Goal: Task Accomplishment & Management: Use online tool/utility

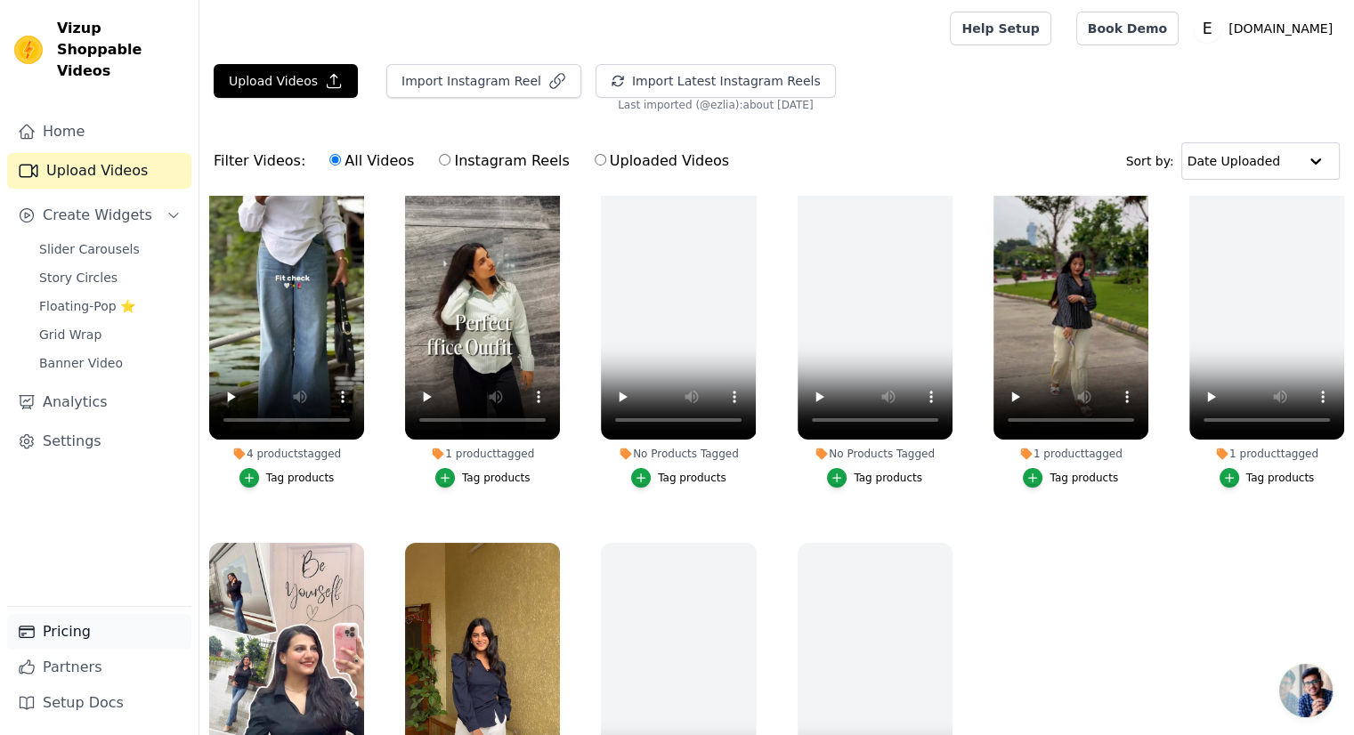
scroll to position [84, 0]
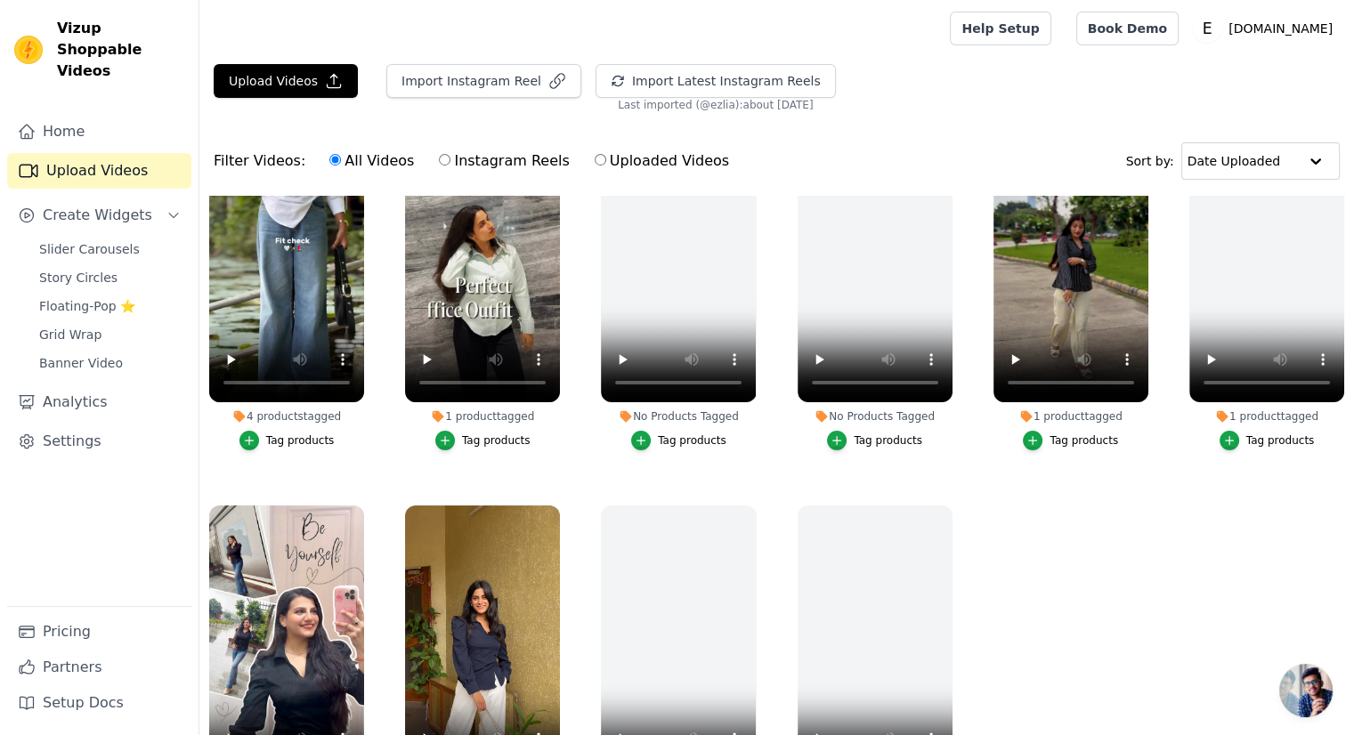
click at [76, 297] on div "Slider Carousels Story Circles Floating-Pop ⭐ Grid Wrap Banner Video" at bounding box center [109, 306] width 163 height 139
click at [66, 297] on span "Floating-Pop ⭐" at bounding box center [87, 306] width 96 height 18
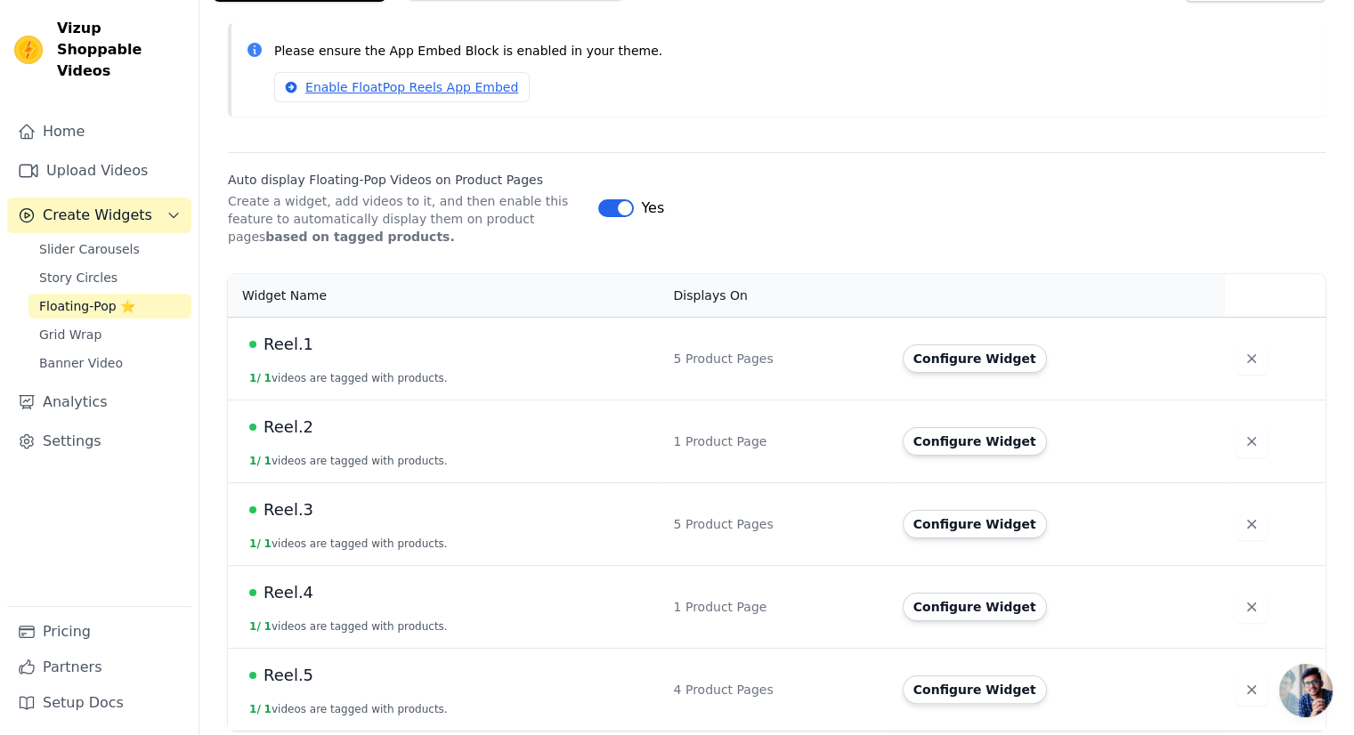
scroll to position [146, 0]
click at [320, 672] on div "Reel.5" at bounding box center [450, 675] width 402 height 25
click at [301, 674] on span "Reel.5" at bounding box center [289, 675] width 50 height 25
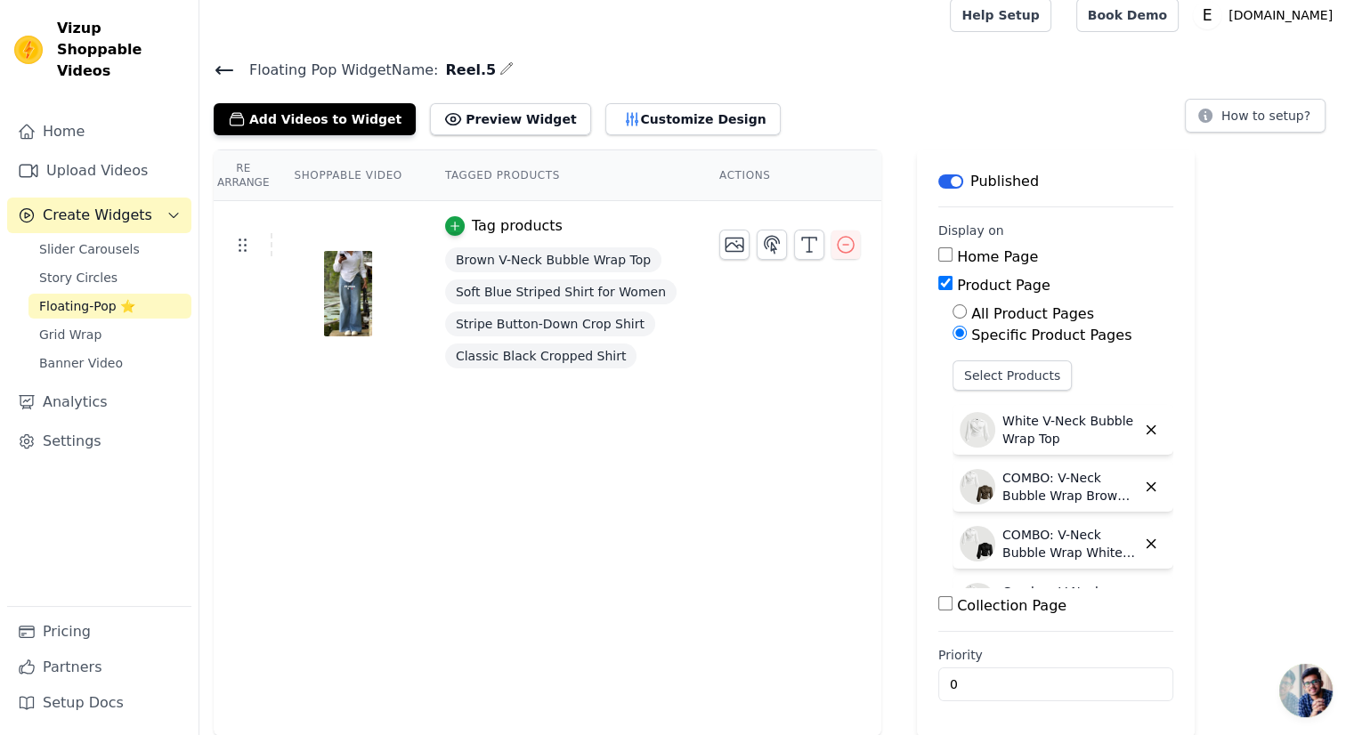
scroll to position [44, 0]
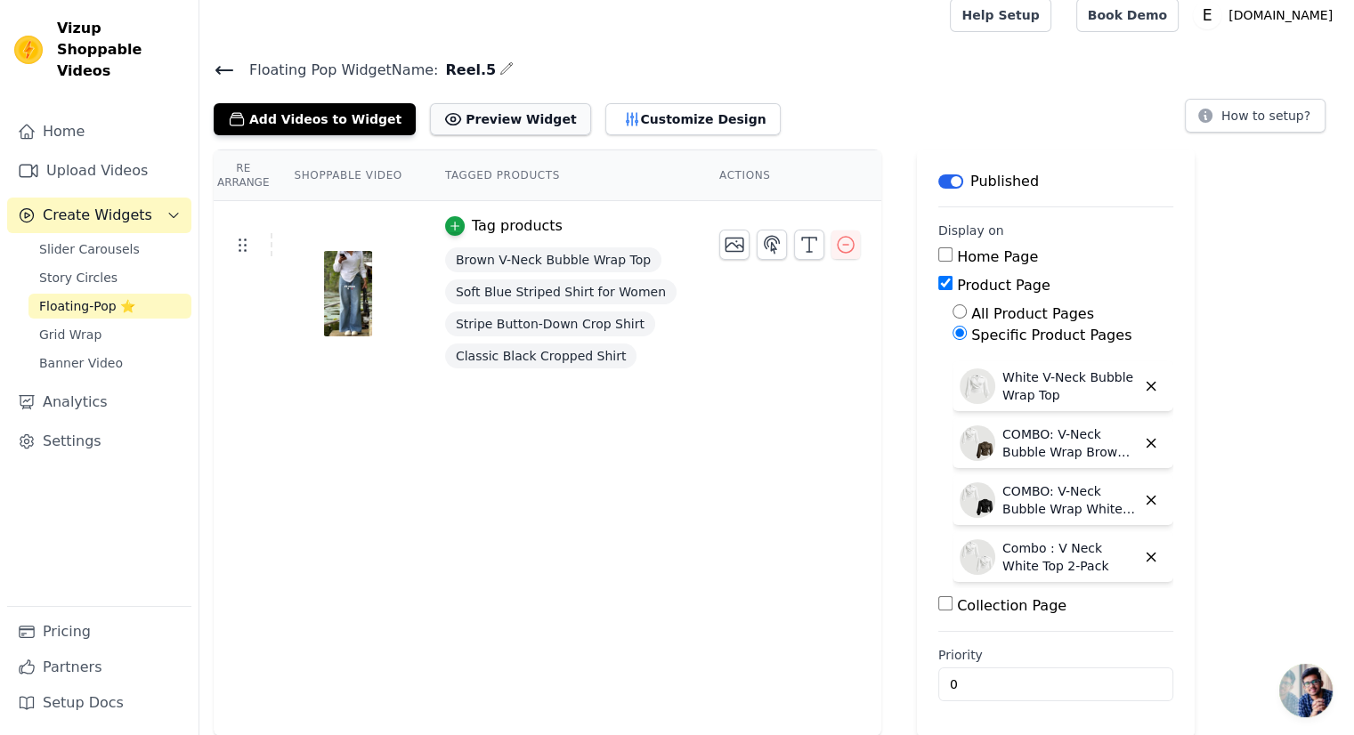
click at [468, 126] on button "Preview Widget" at bounding box center [510, 119] width 160 height 32
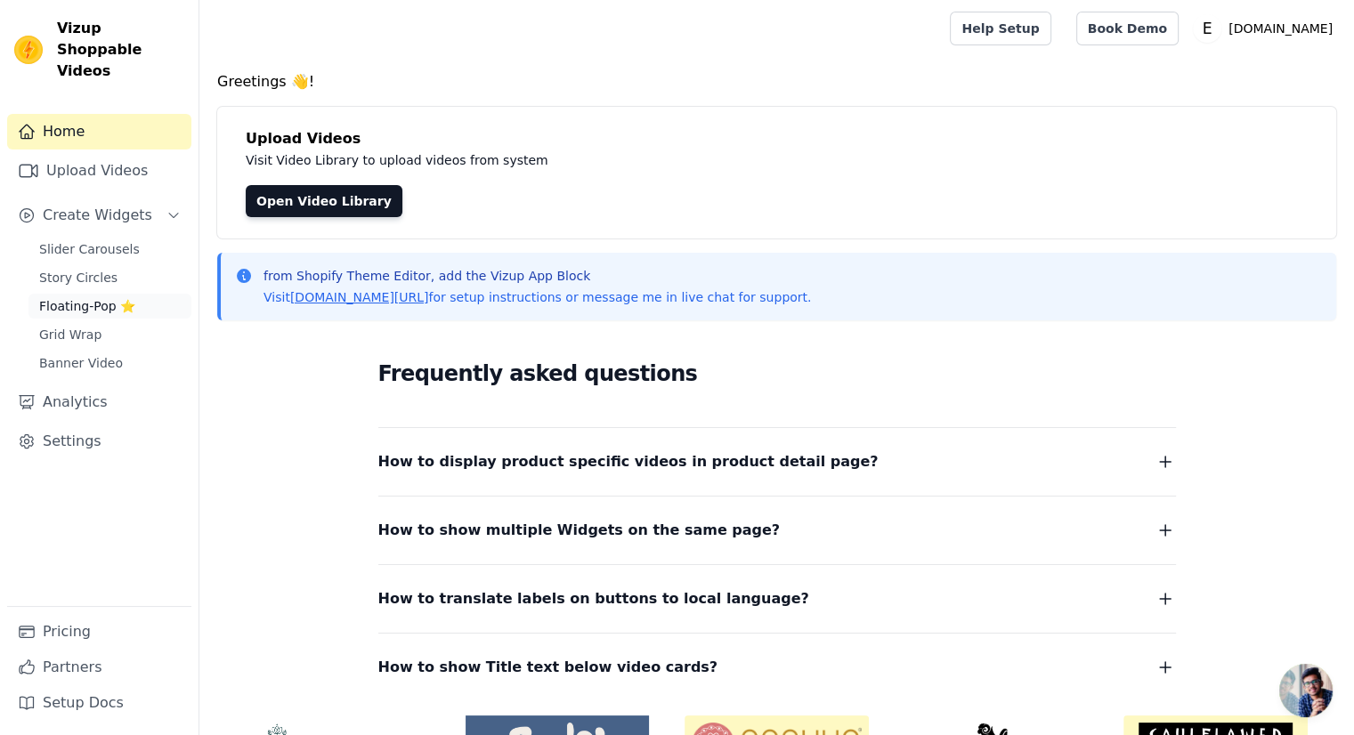
click at [111, 297] on span "Floating-Pop ⭐" at bounding box center [87, 306] width 96 height 18
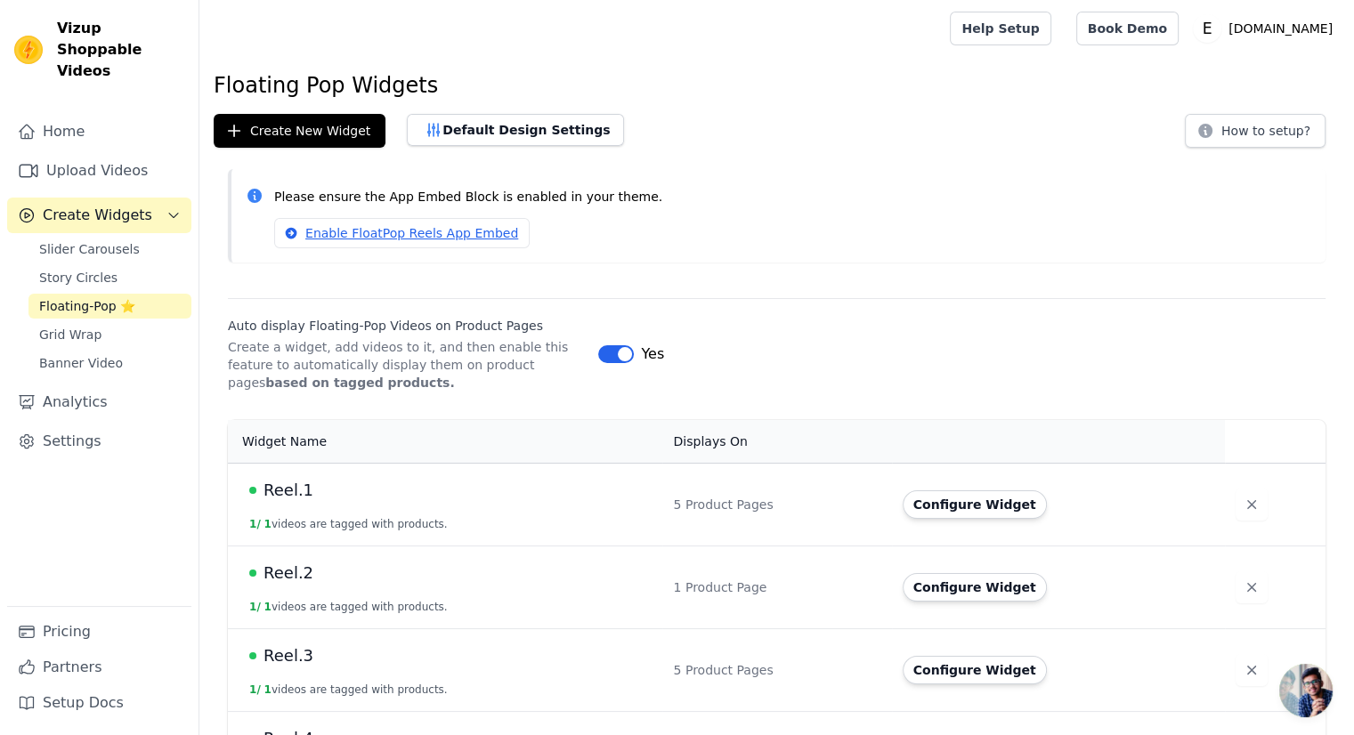
scroll to position [146, 0]
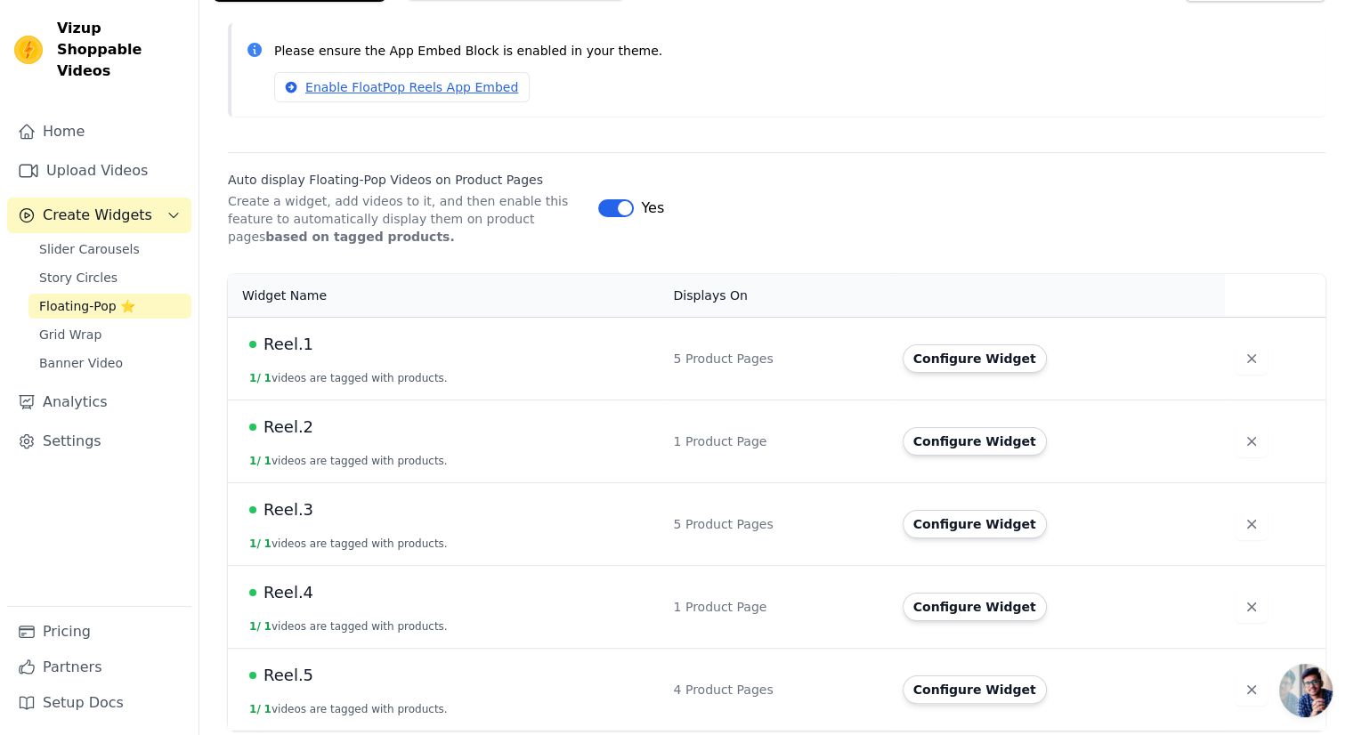
click at [303, 435] on span "Reel.2" at bounding box center [289, 427] width 50 height 25
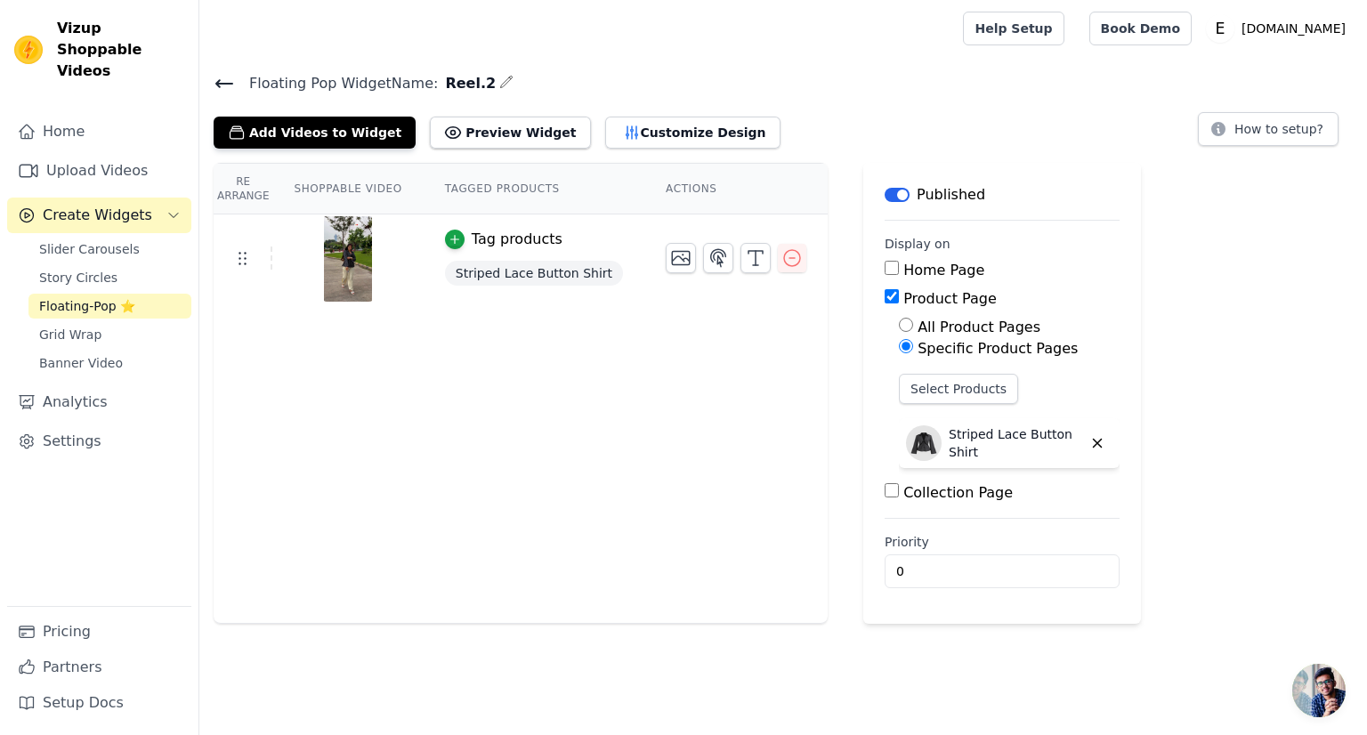
click at [233, 77] on icon at bounding box center [224, 83] width 21 height 21
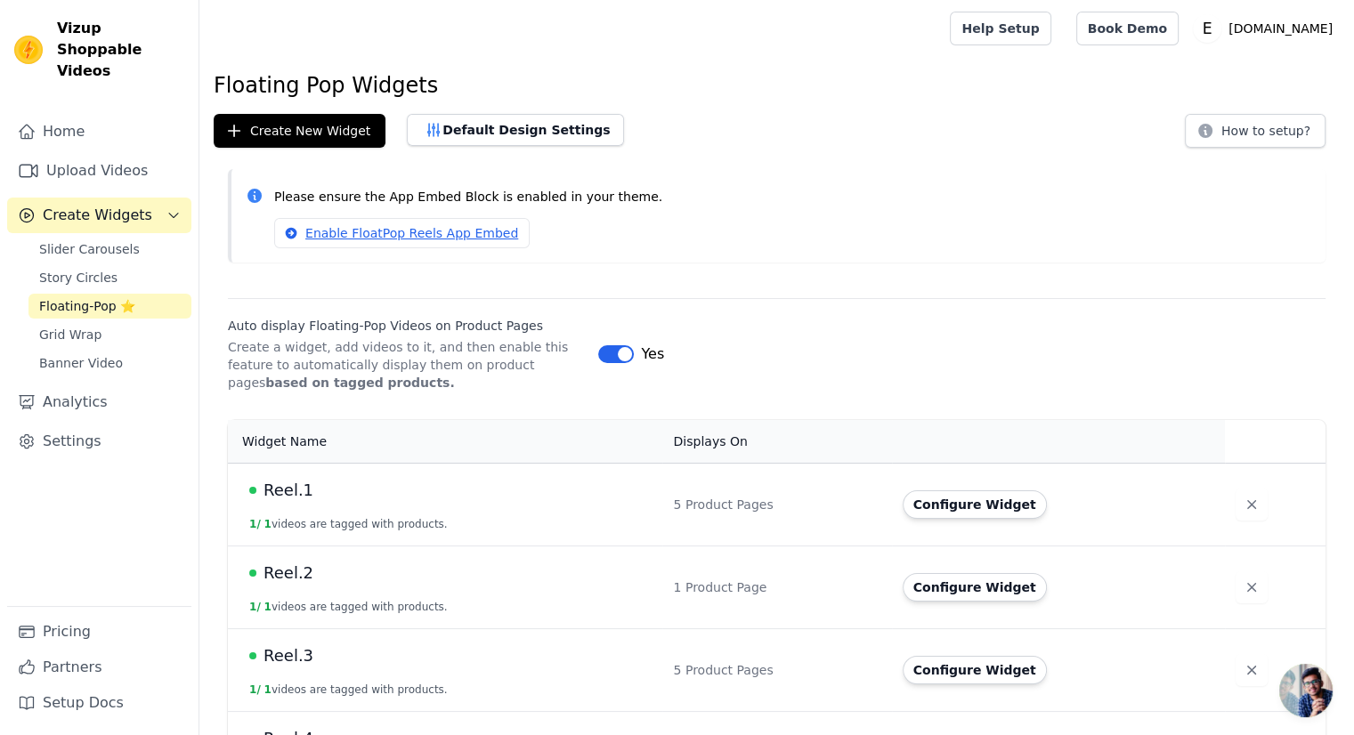
click at [302, 491] on span "Reel.1" at bounding box center [289, 490] width 50 height 25
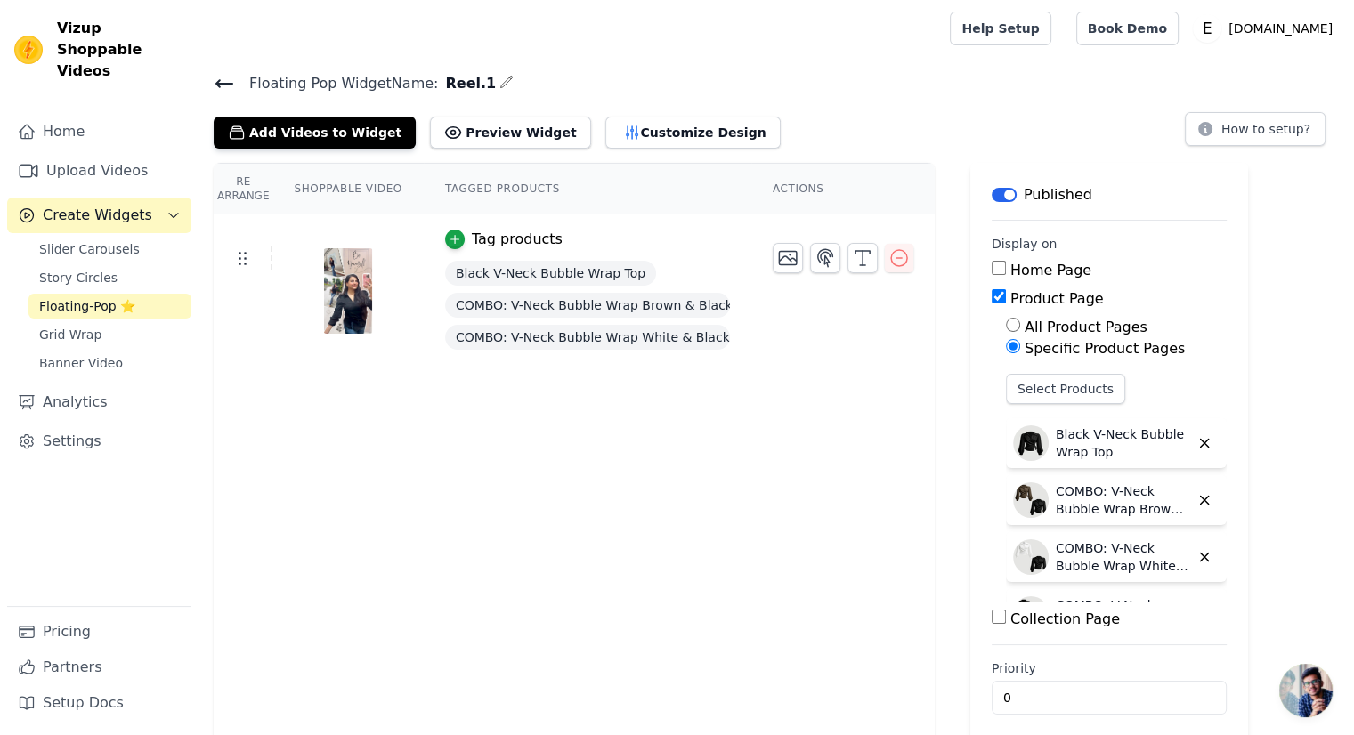
click at [228, 88] on icon at bounding box center [224, 83] width 21 height 21
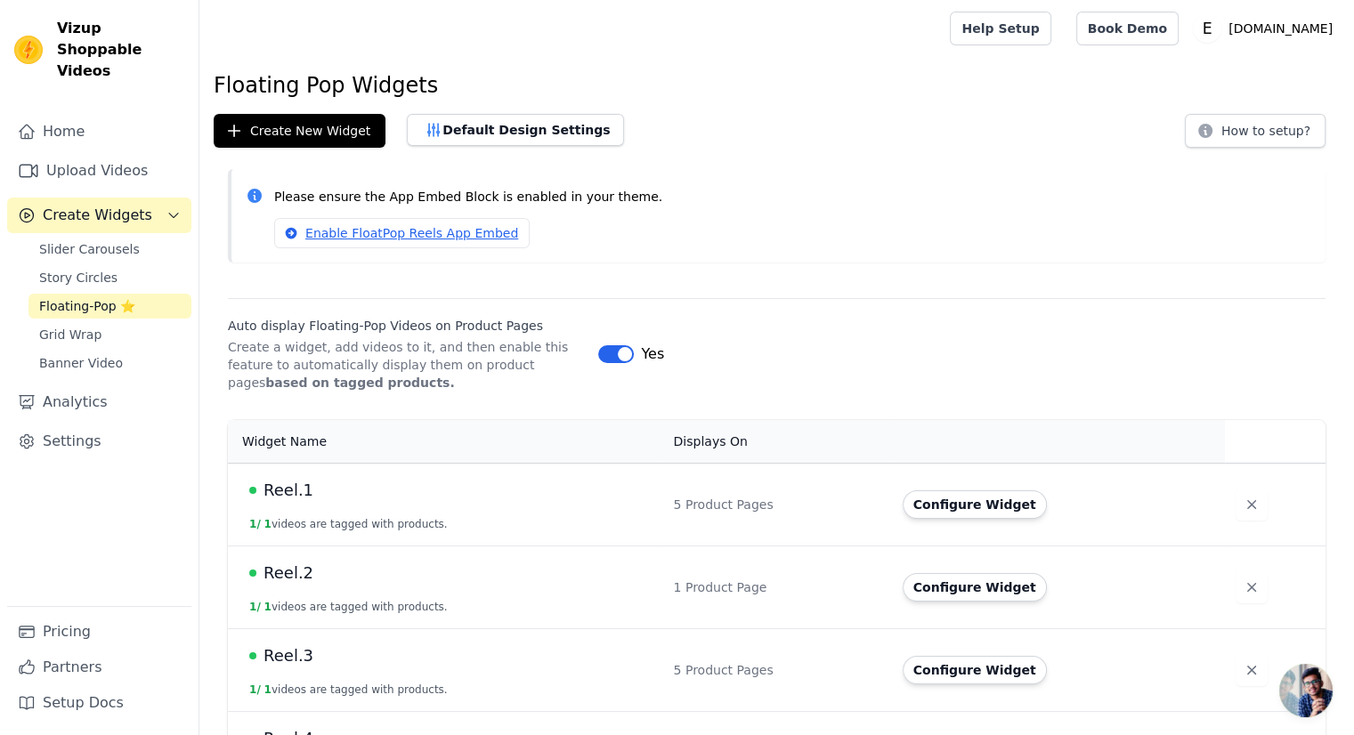
click at [297, 668] on td "Reel.3 1 / 1 videos are tagged with products." at bounding box center [445, 670] width 434 height 83
click at [285, 660] on span "Reel.3" at bounding box center [289, 656] width 50 height 25
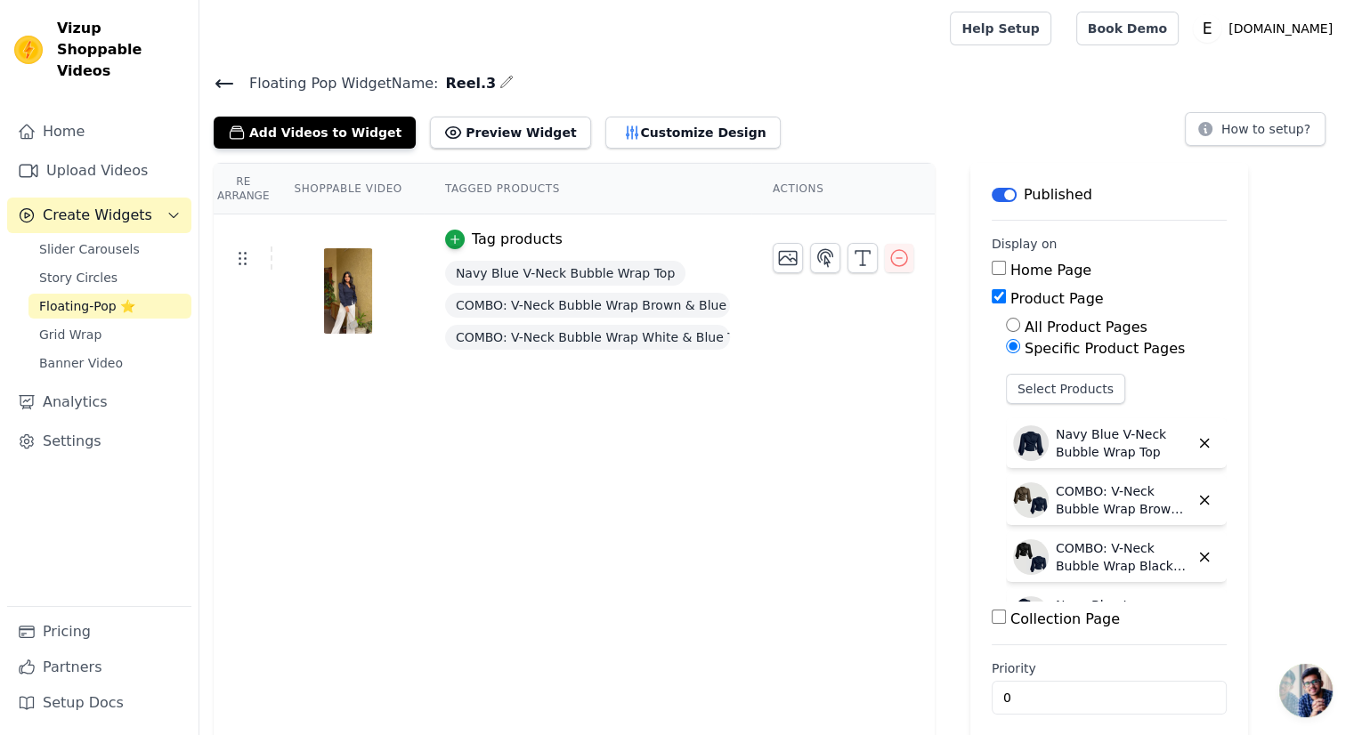
click at [224, 85] on icon at bounding box center [224, 83] width 21 height 21
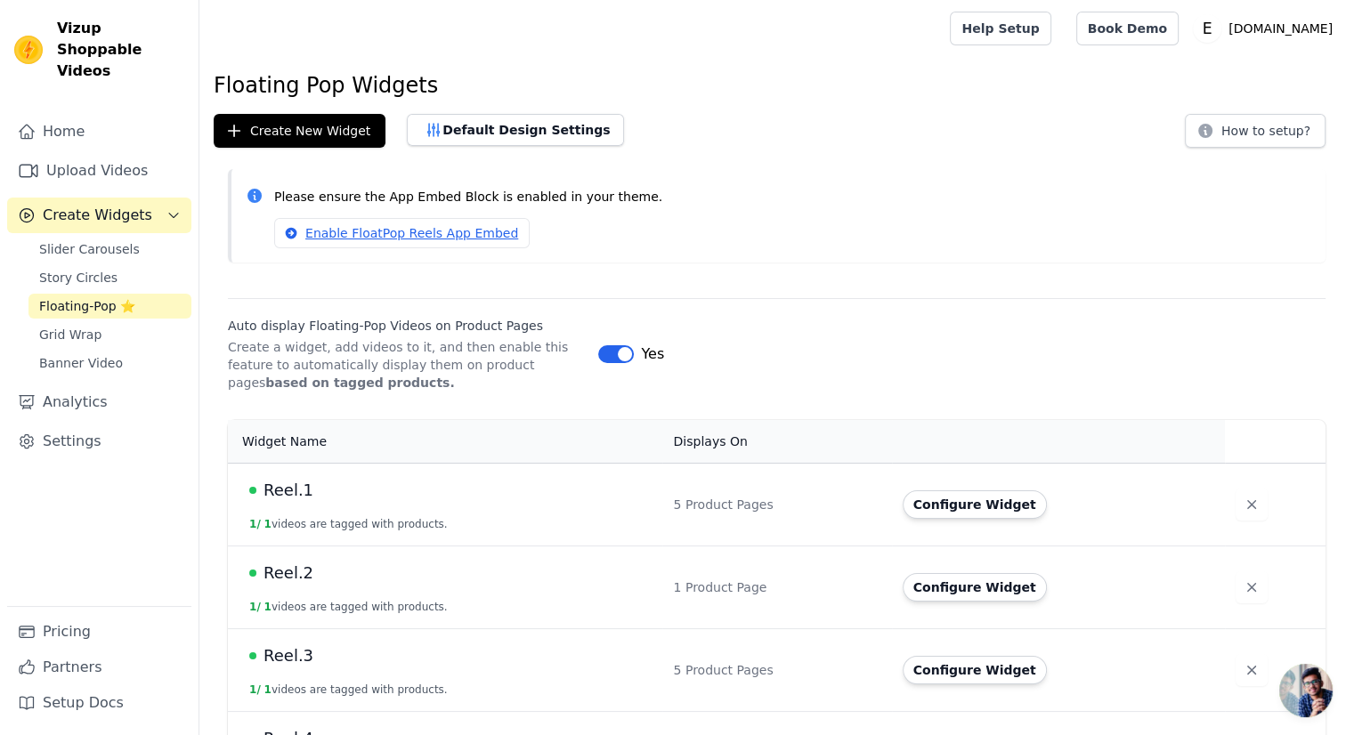
click at [298, 580] on span "Reel.2" at bounding box center [289, 573] width 50 height 25
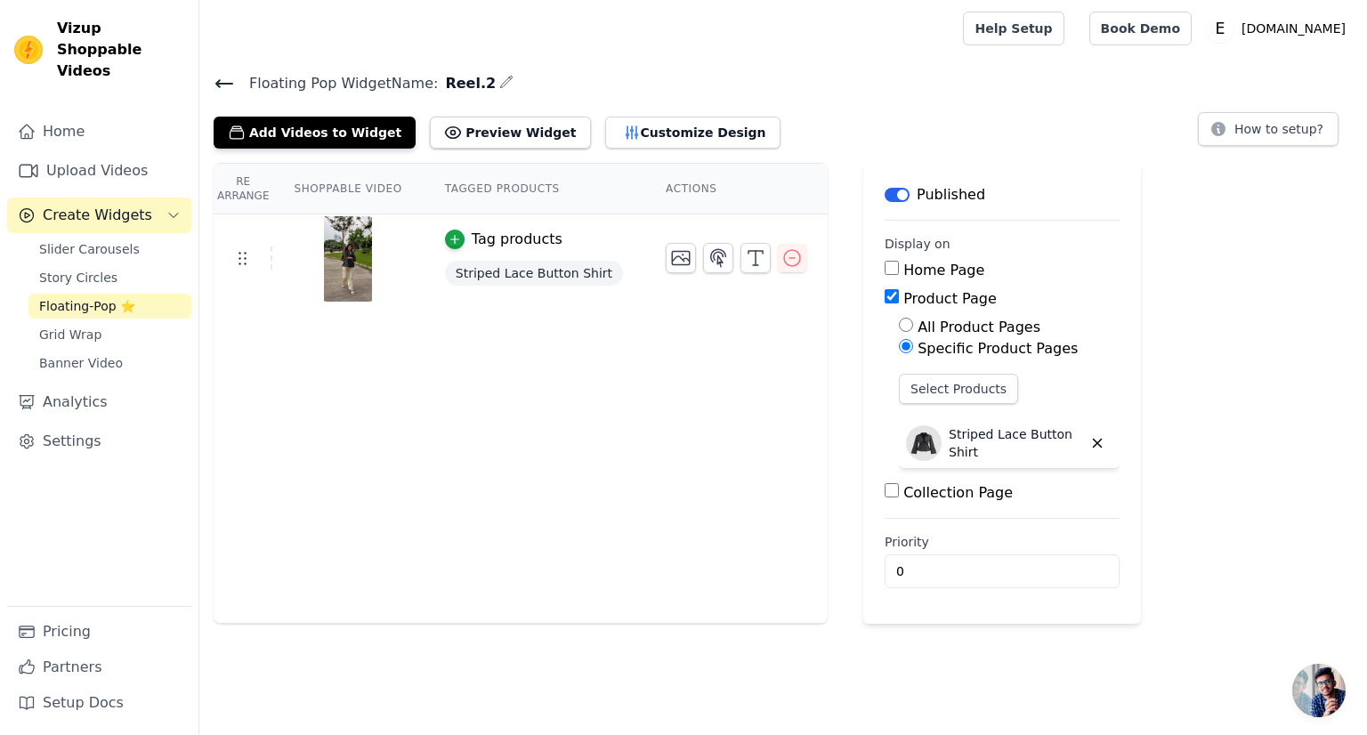
click at [230, 93] on div "Floating Pop Widget Name: Reel.2 Add Videos to Widget Preview Widget Customize …" at bounding box center [783, 109] width 1168 height 77
click at [217, 90] on icon at bounding box center [224, 83] width 21 height 21
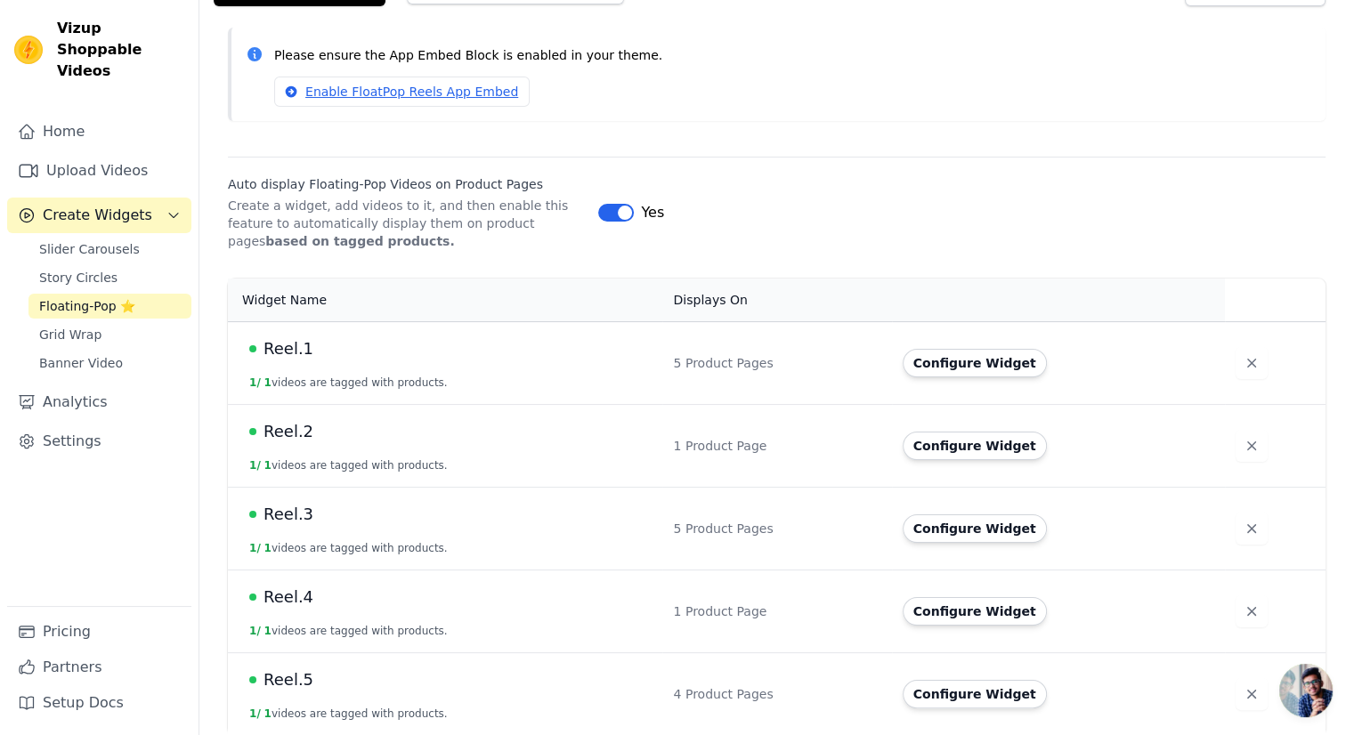
scroll to position [146, 0]
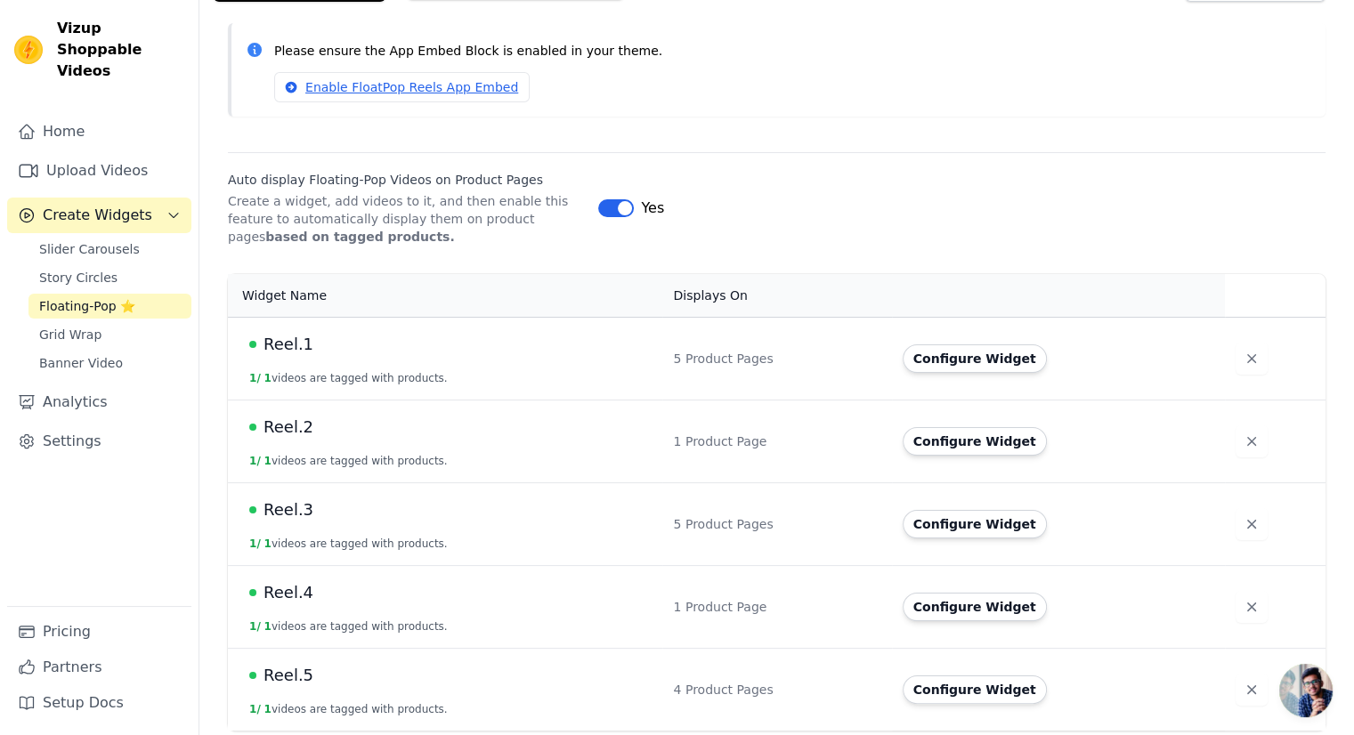
click at [286, 596] on span "Reel.4" at bounding box center [289, 592] width 50 height 25
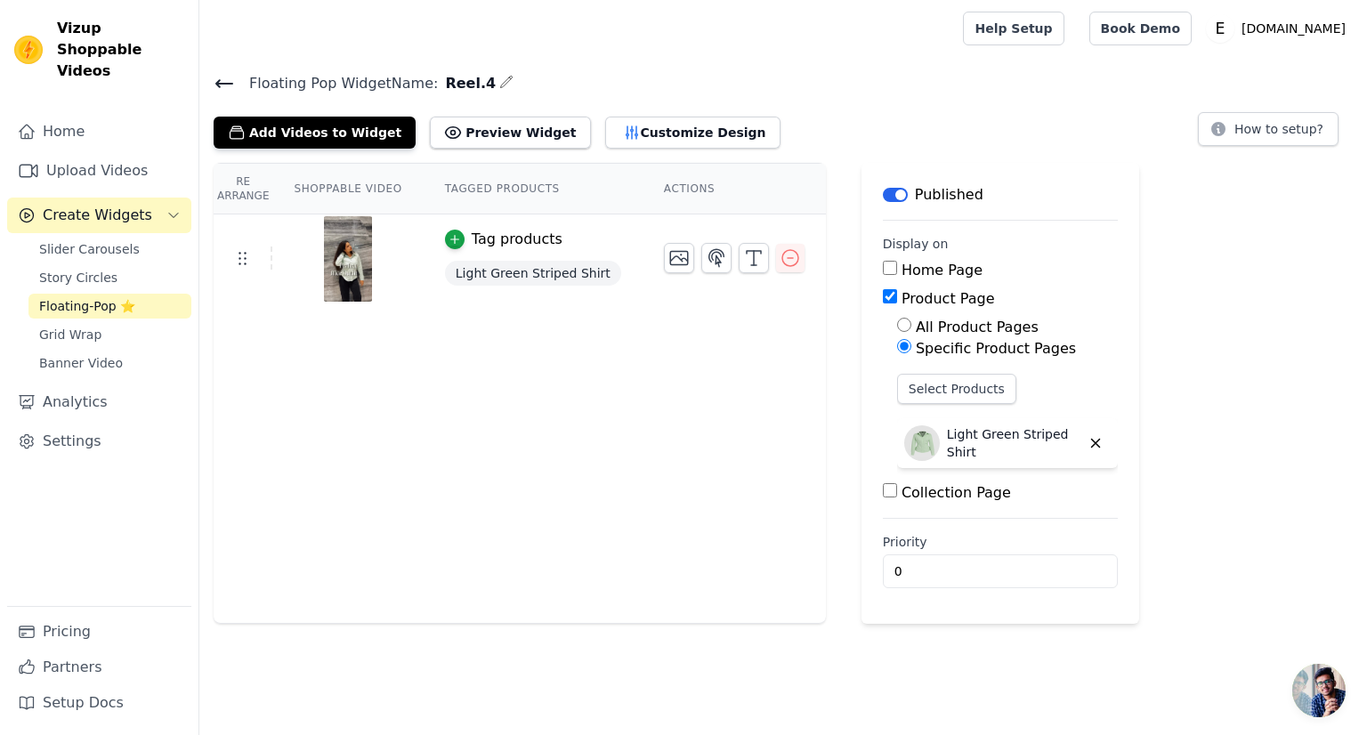
click at [239, 90] on span "Floating Pop Widget Name:" at bounding box center [336, 83] width 203 height 21
click at [236, 90] on span "Floating Pop Widget Name:" at bounding box center [336, 83] width 203 height 21
click at [215, 83] on icon at bounding box center [224, 83] width 21 height 21
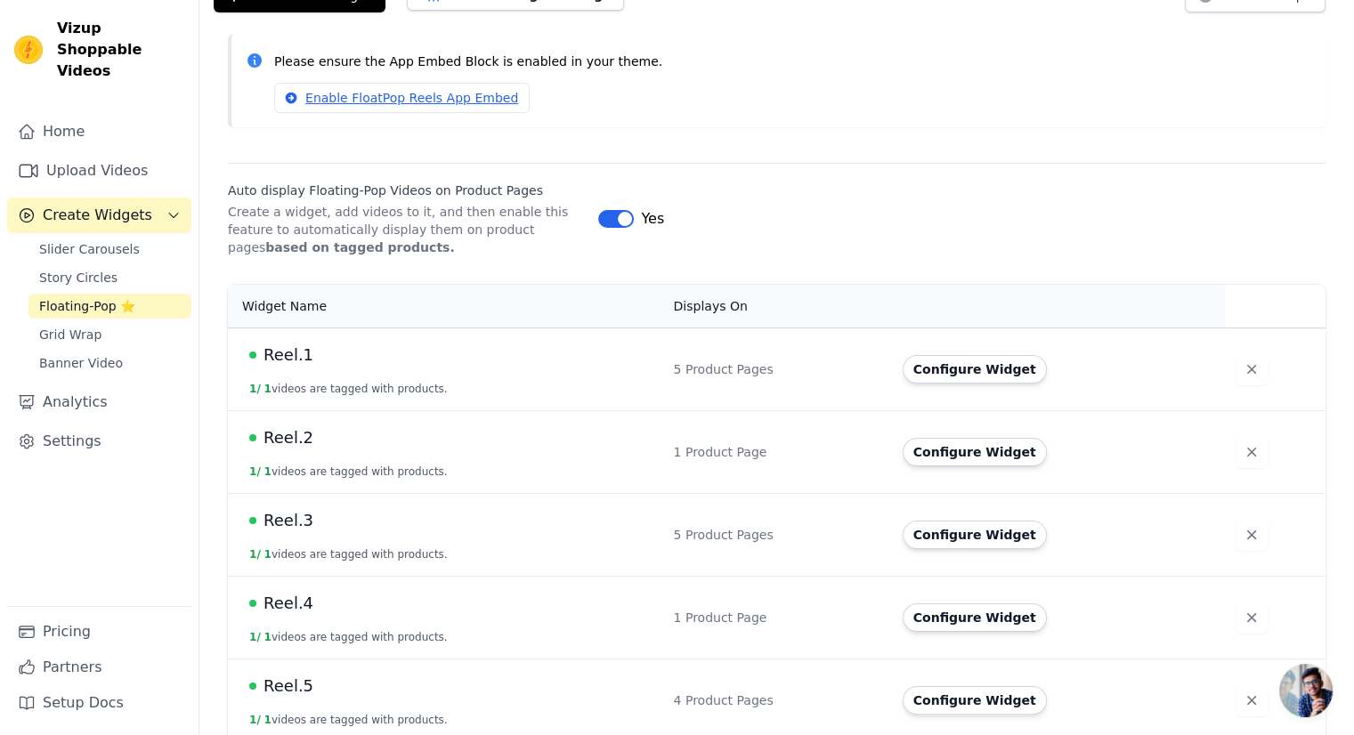
scroll to position [146, 0]
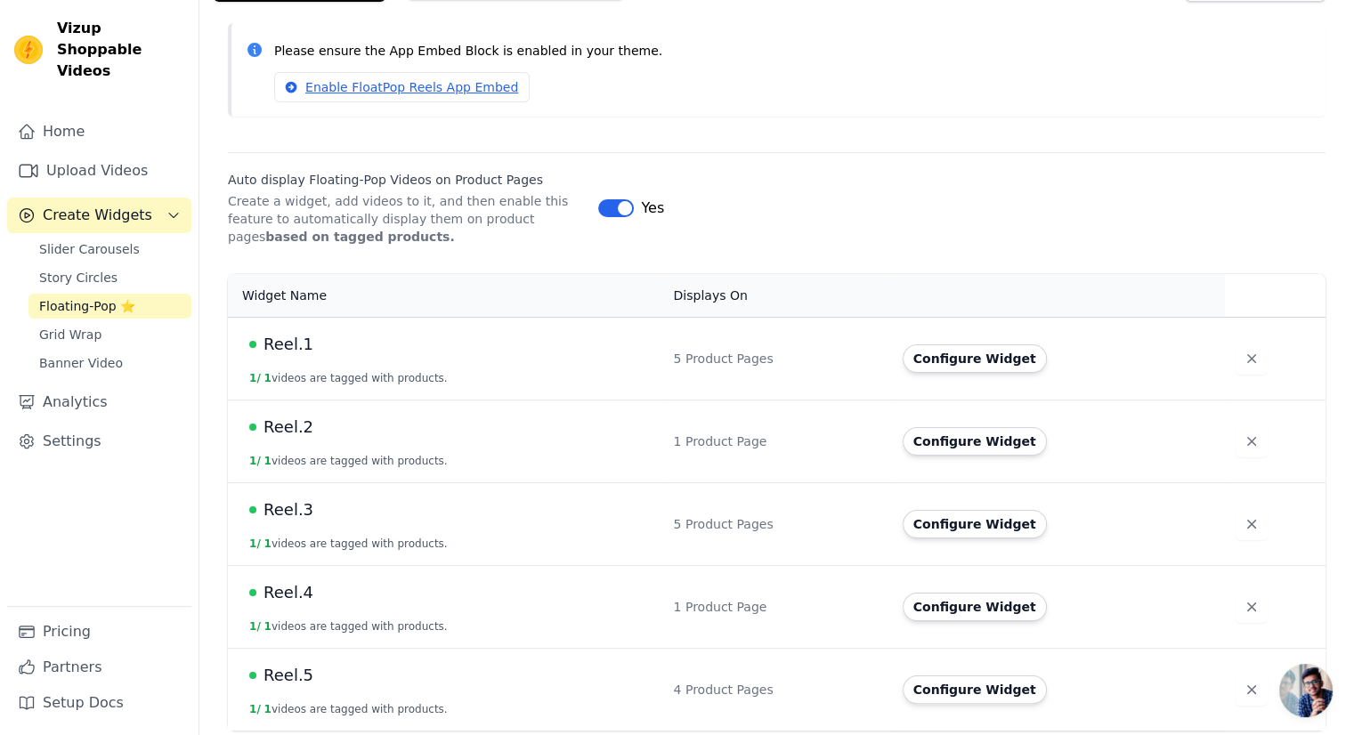
click at [274, 677] on span "Reel.5" at bounding box center [289, 675] width 50 height 25
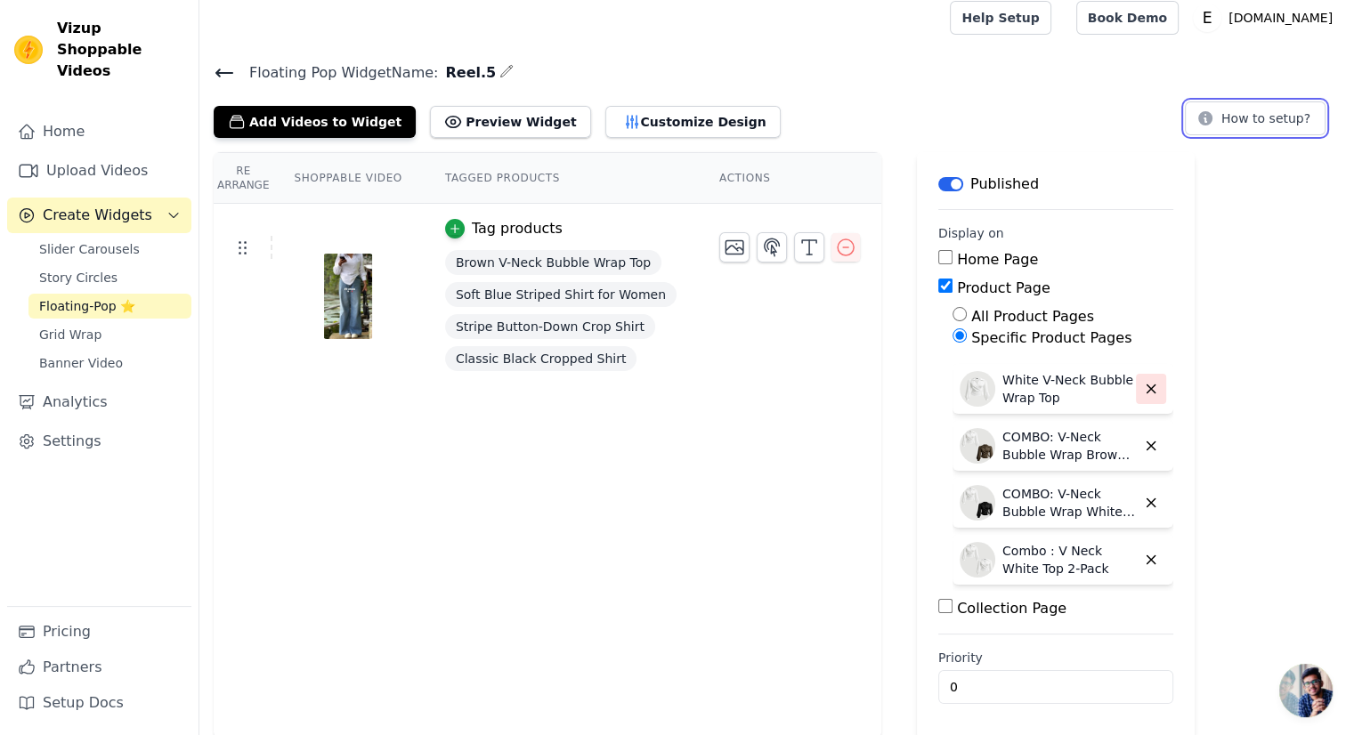
scroll to position [13, 0]
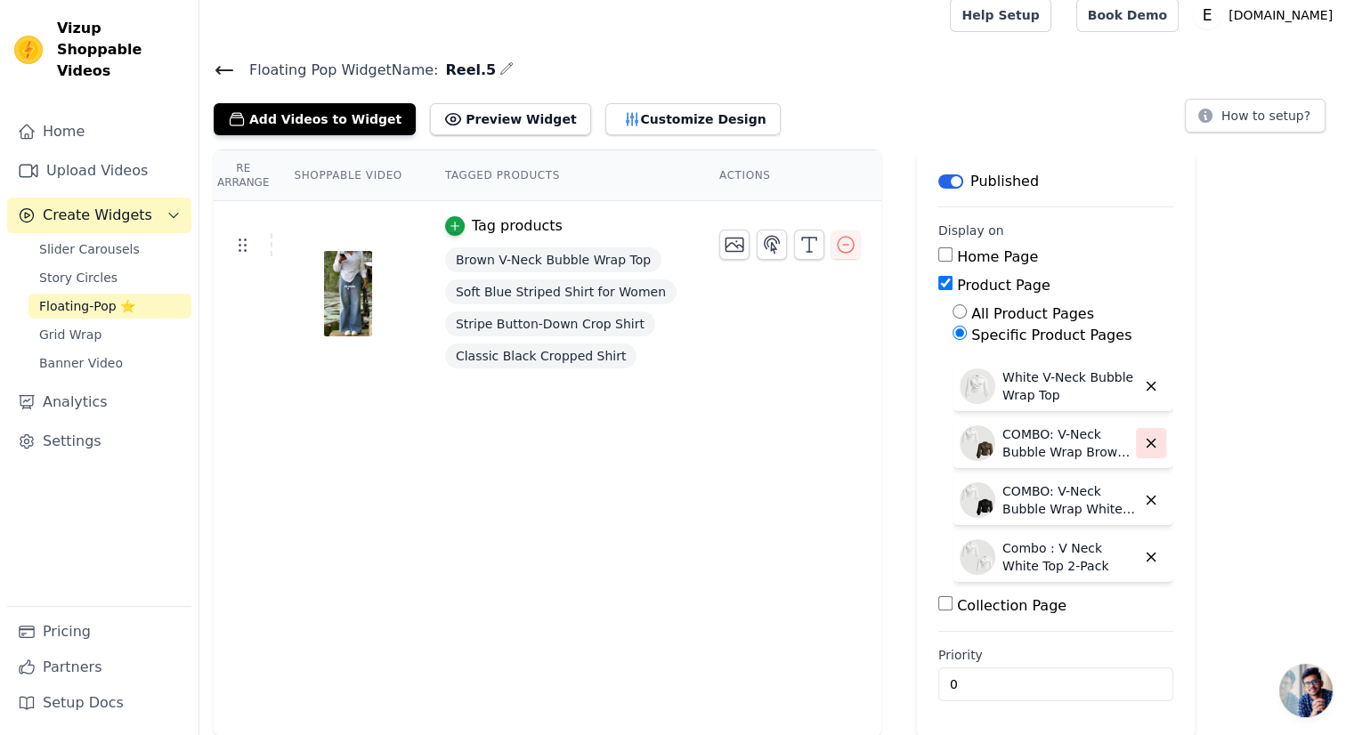
click at [1143, 441] on icon "button" at bounding box center [1151, 443] width 16 height 16
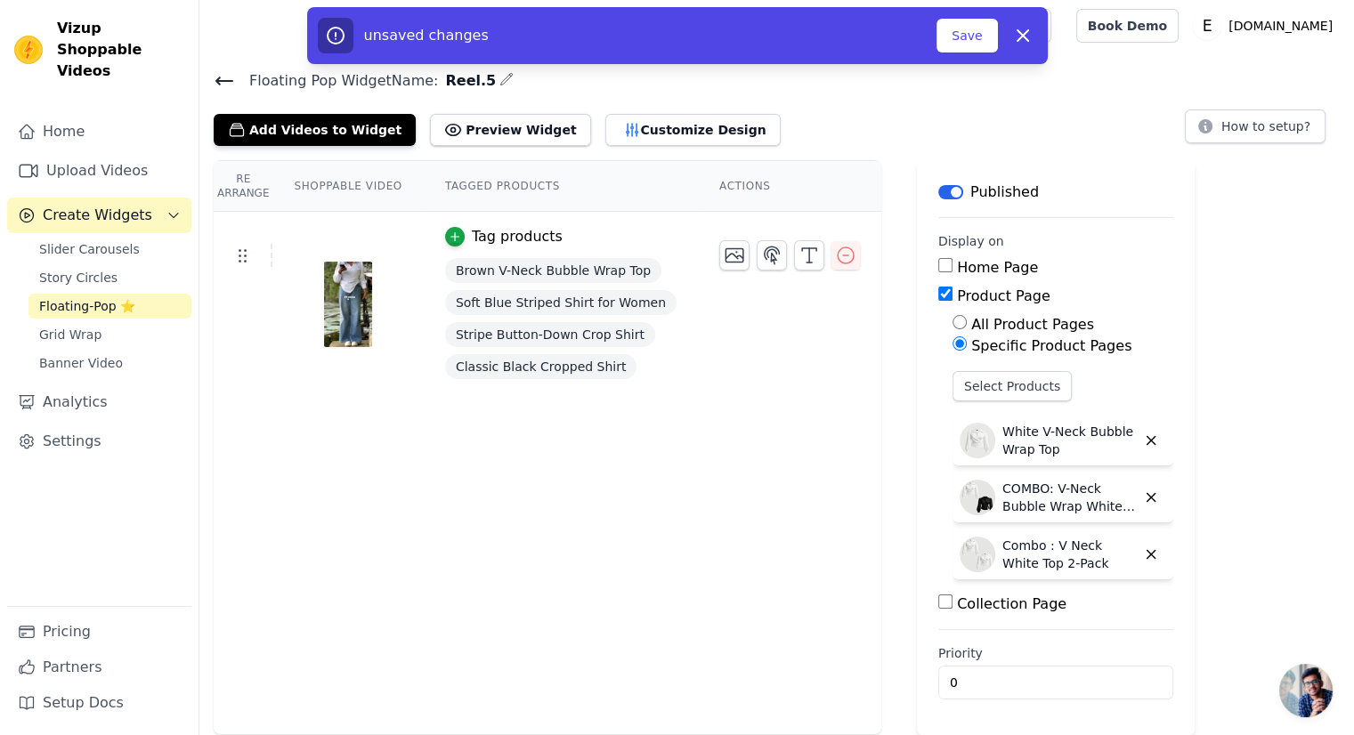
scroll to position [0, 0]
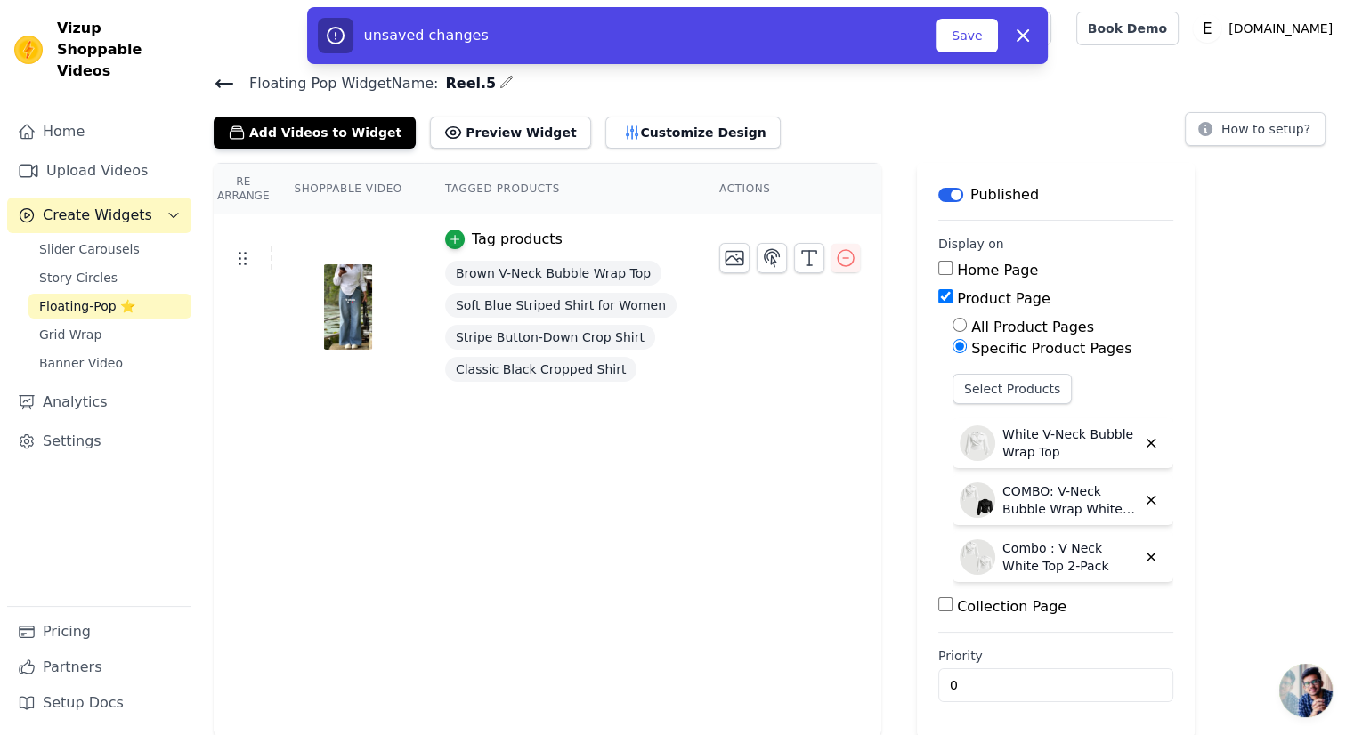
click at [1143, 441] on icon "button" at bounding box center [1151, 443] width 16 height 16
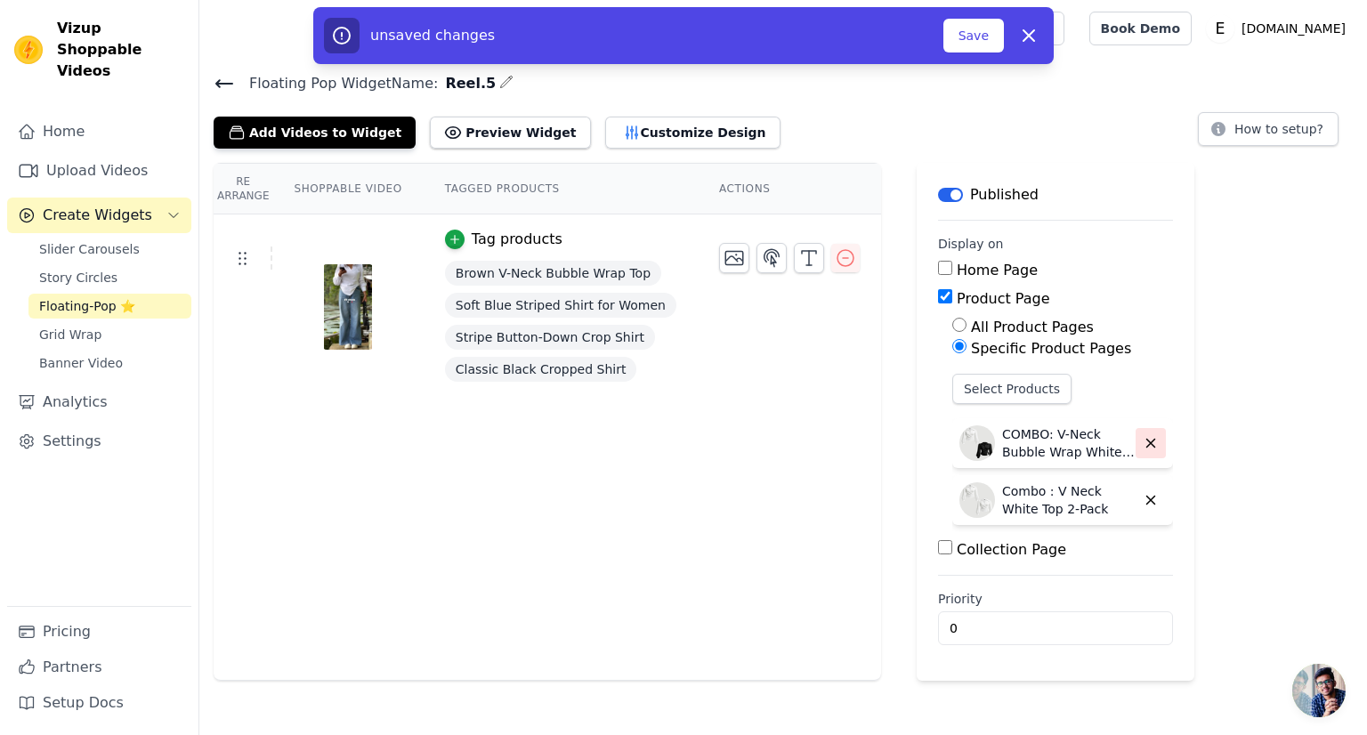
click at [1136, 455] on button "button" at bounding box center [1151, 443] width 30 height 30
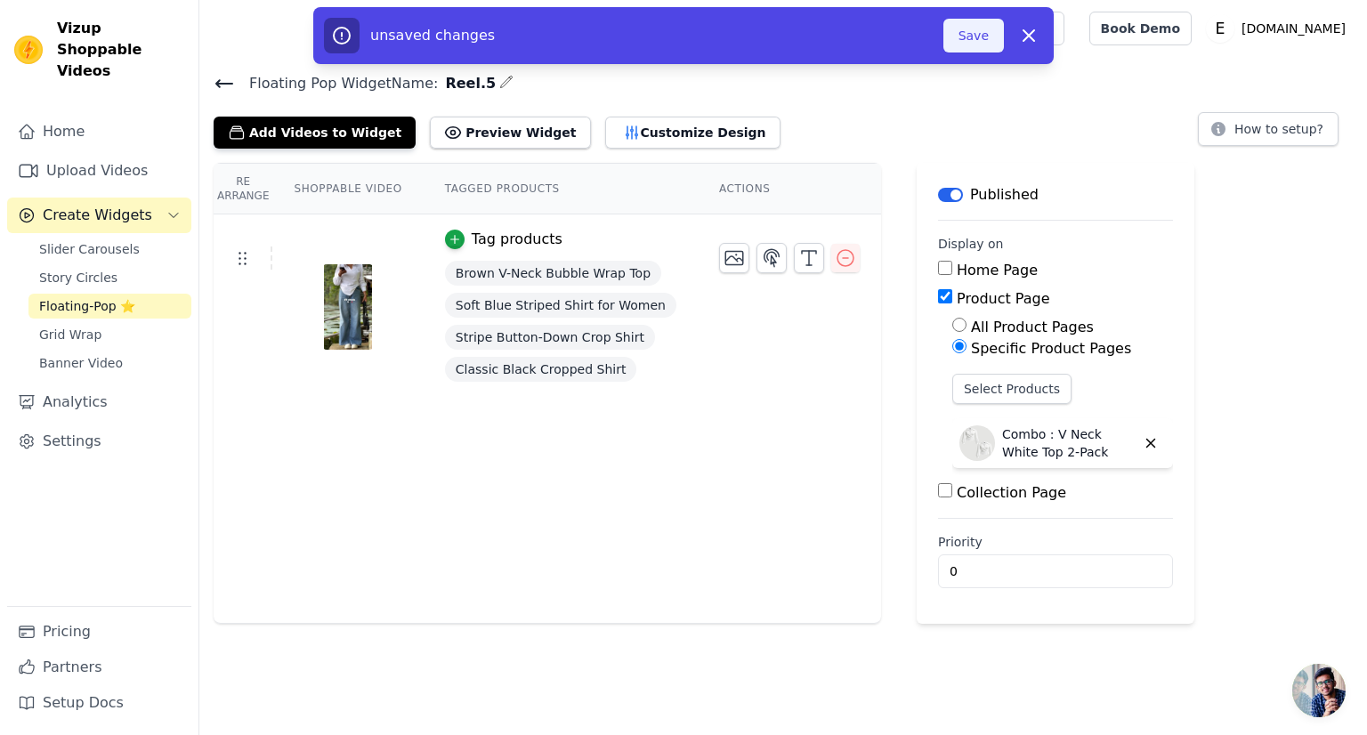
click at [990, 39] on button "Save" at bounding box center [974, 36] width 61 height 34
click at [969, 43] on button "Save" at bounding box center [974, 36] width 61 height 34
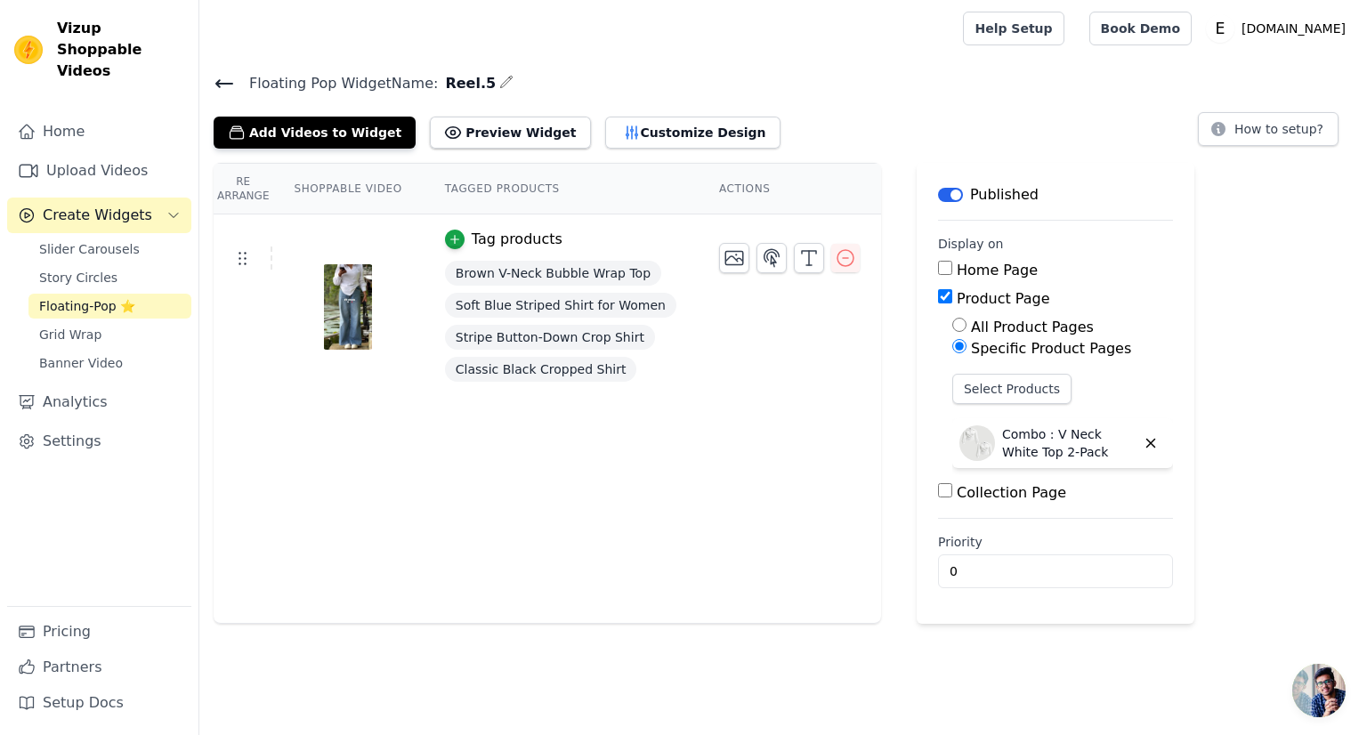
click at [974, 497] on label "Collection Page" at bounding box center [1012, 492] width 110 height 17
click at [953, 497] on input "Collection Page" at bounding box center [945, 490] width 14 height 14
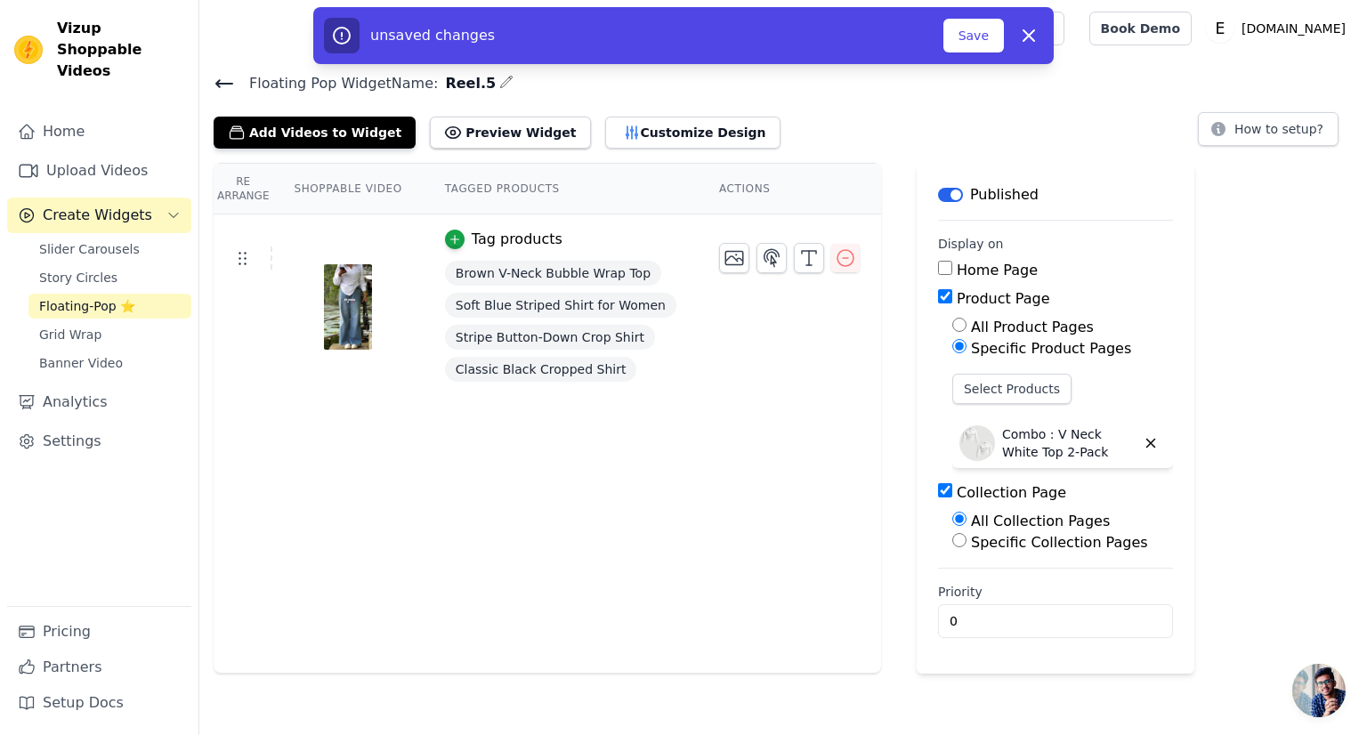
click at [974, 497] on label "Collection Page" at bounding box center [1012, 492] width 110 height 17
click at [953, 497] on input "Collection Page" at bounding box center [945, 490] width 14 height 14
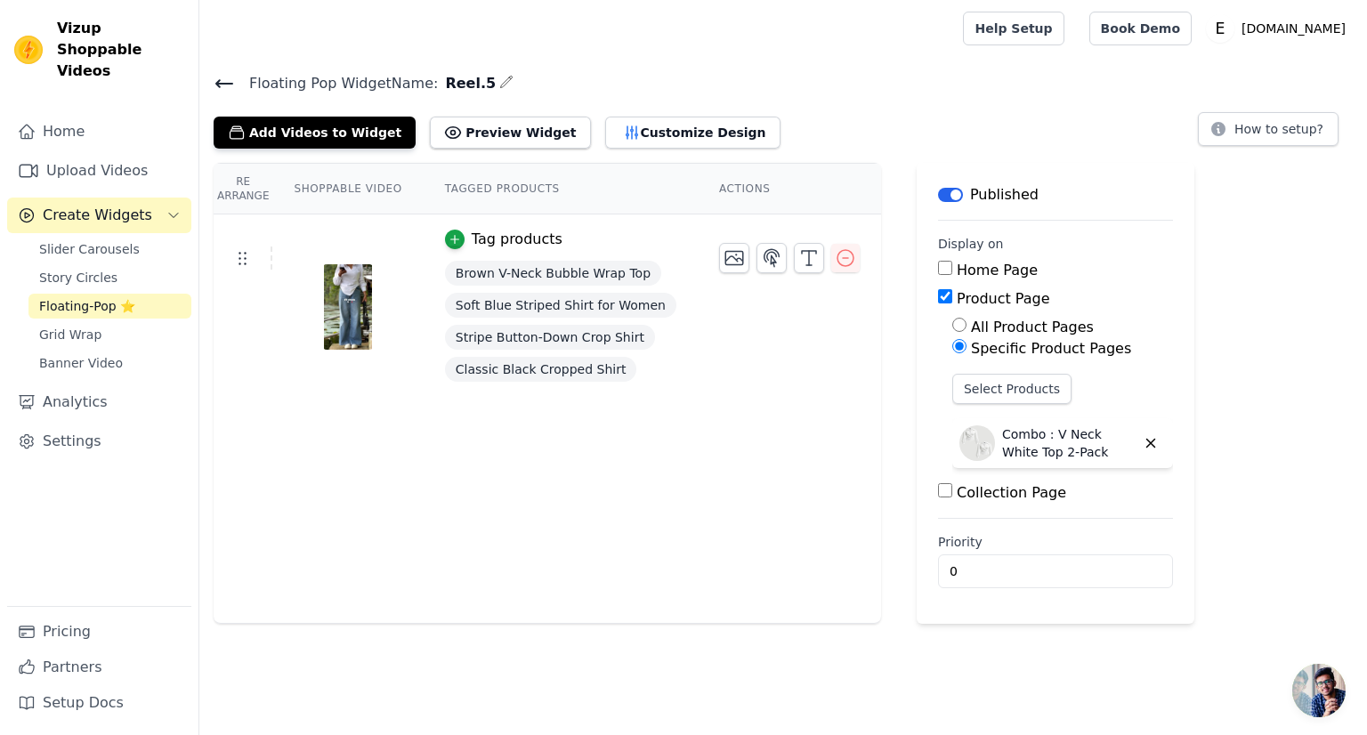
click at [974, 497] on label "Collection Page" at bounding box center [1012, 492] width 110 height 17
click at [953, 497] on input "Collection Page" at bounding box center [945, 490] width 14 height 14
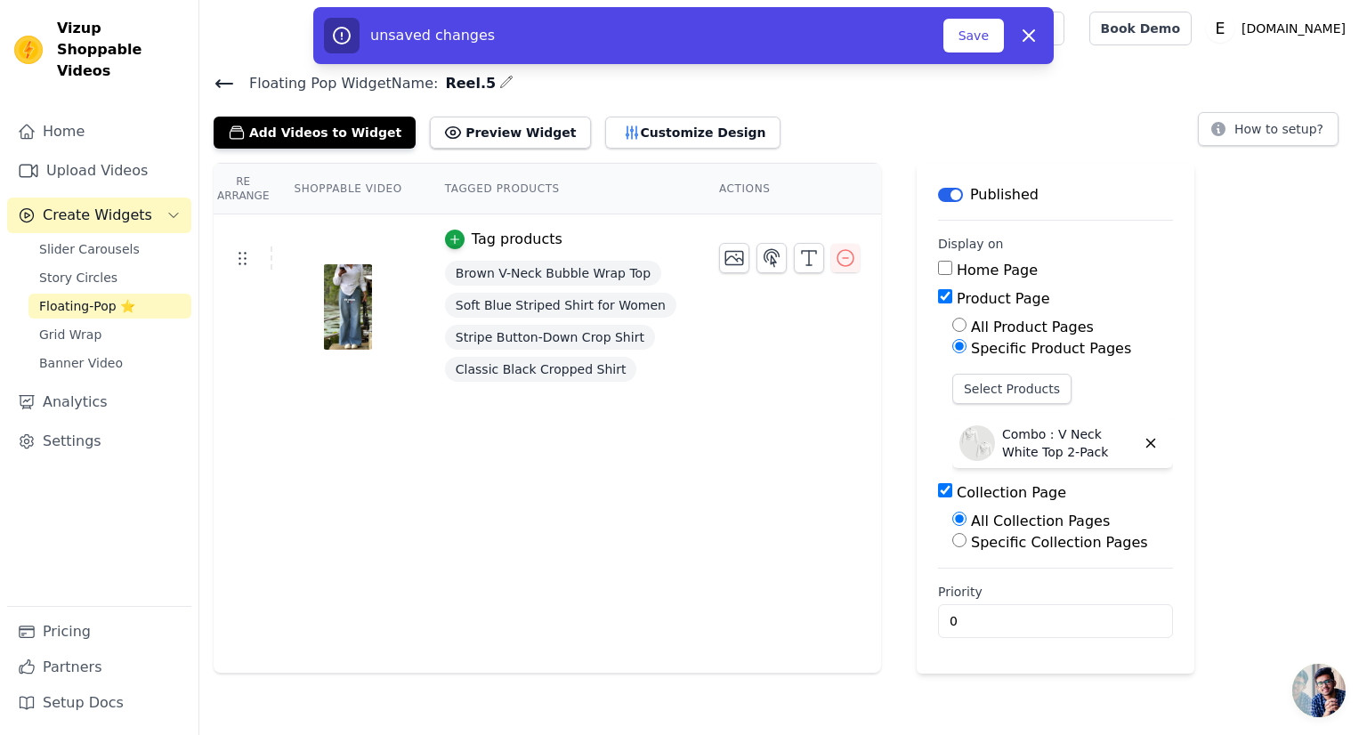
click at [974, 497] on label "Collection Page" at bounding box center [1012, 492] width 110 height 17
click at [953, 497] on input "Collection Page" at bounding box center [945, 490] width 14 height 14
checkbox input "false"
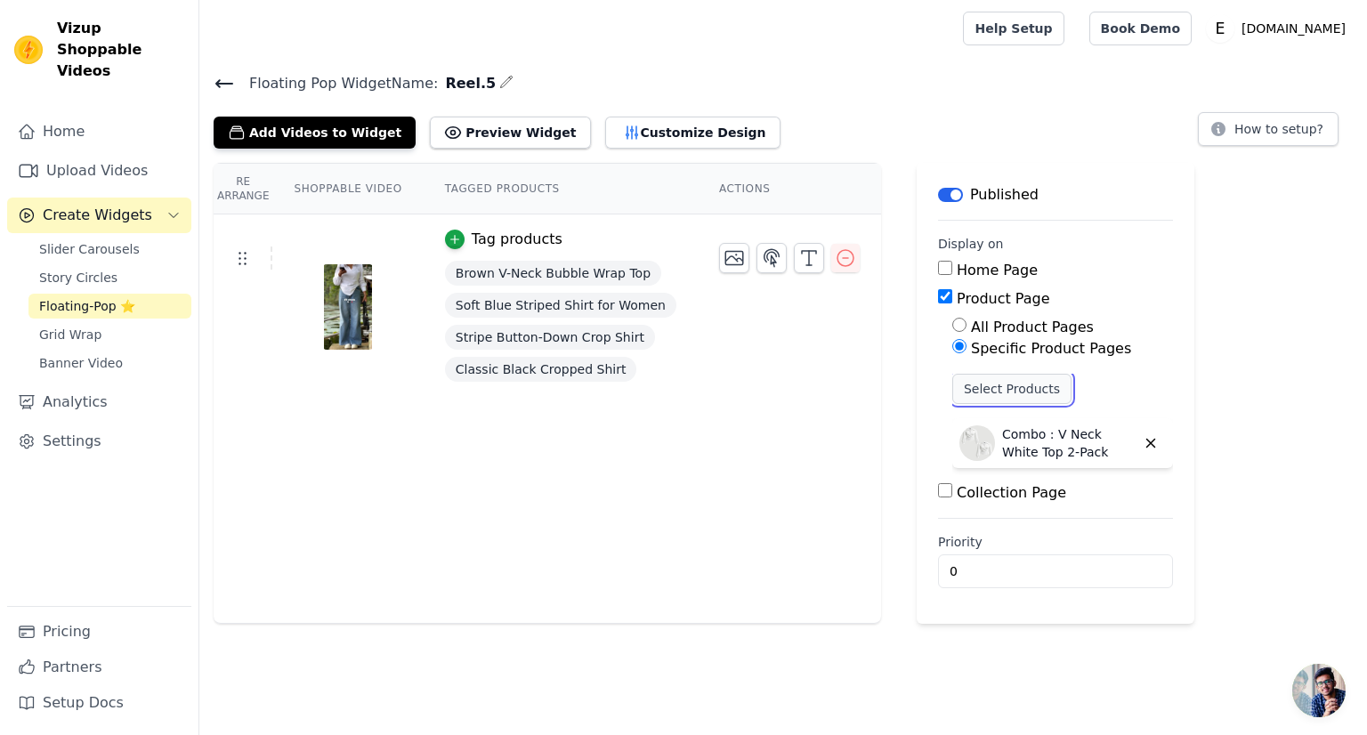
click at [978, 387] on button "Select Products" at bounding box center [1012, 389] width 119 height 30
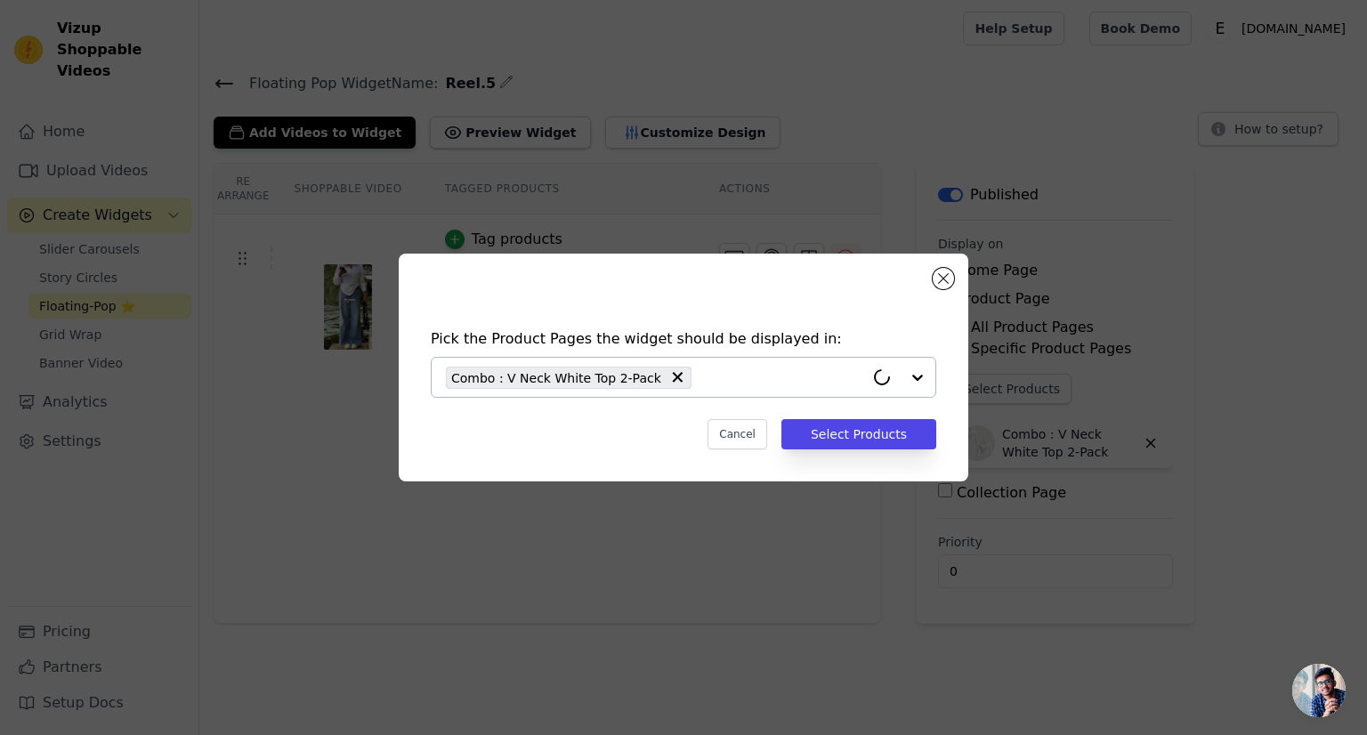
click at [726, 382] on input "text" at bounding box center [783, 377] width 164 height 21
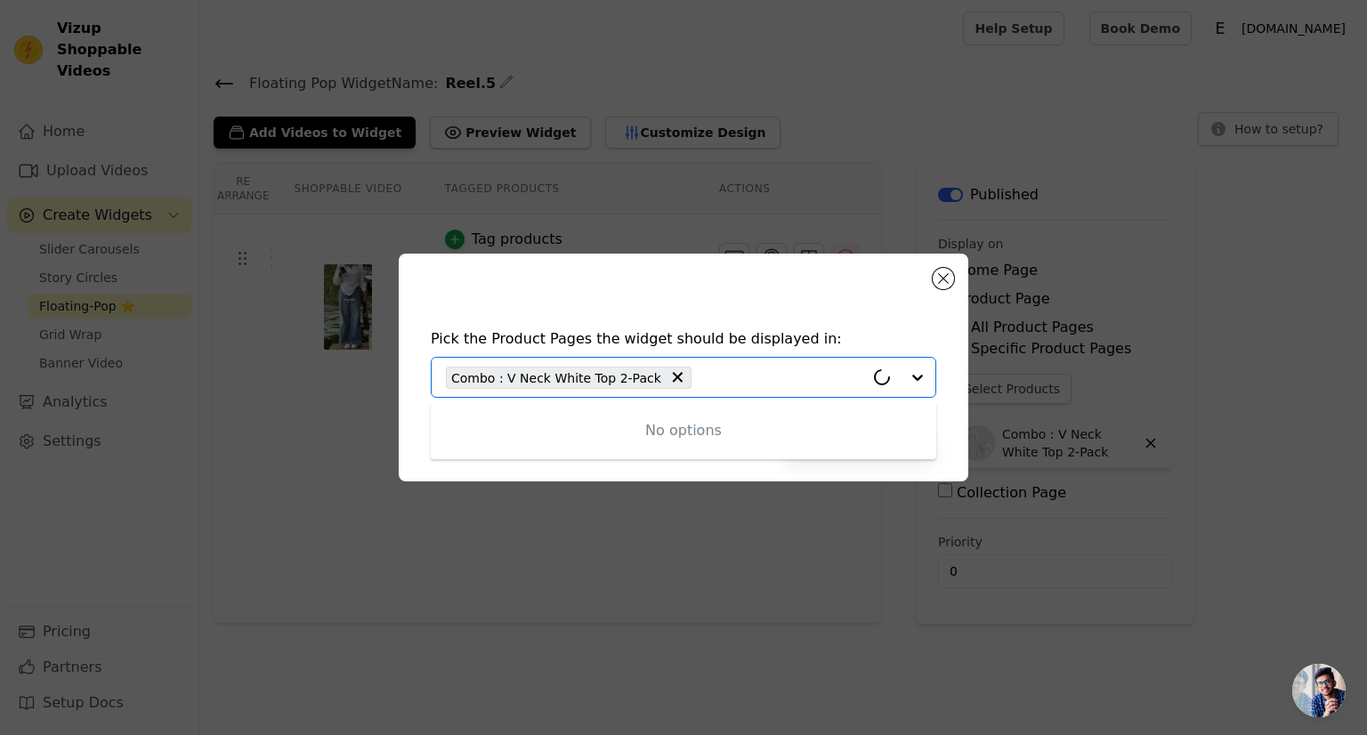
click at [726, 382] on input "text" at bounding box center [783, 377] width 164 height 21
click at [734, 381] on input "text" at bounding box center [783, 377] width 164 height 21
click at [701, 378] on input "text" at bounding box center [783, 377] width 164 height 21
click at [701, 373] on input "text" at bounding box center [783, 377] width 164 height 21
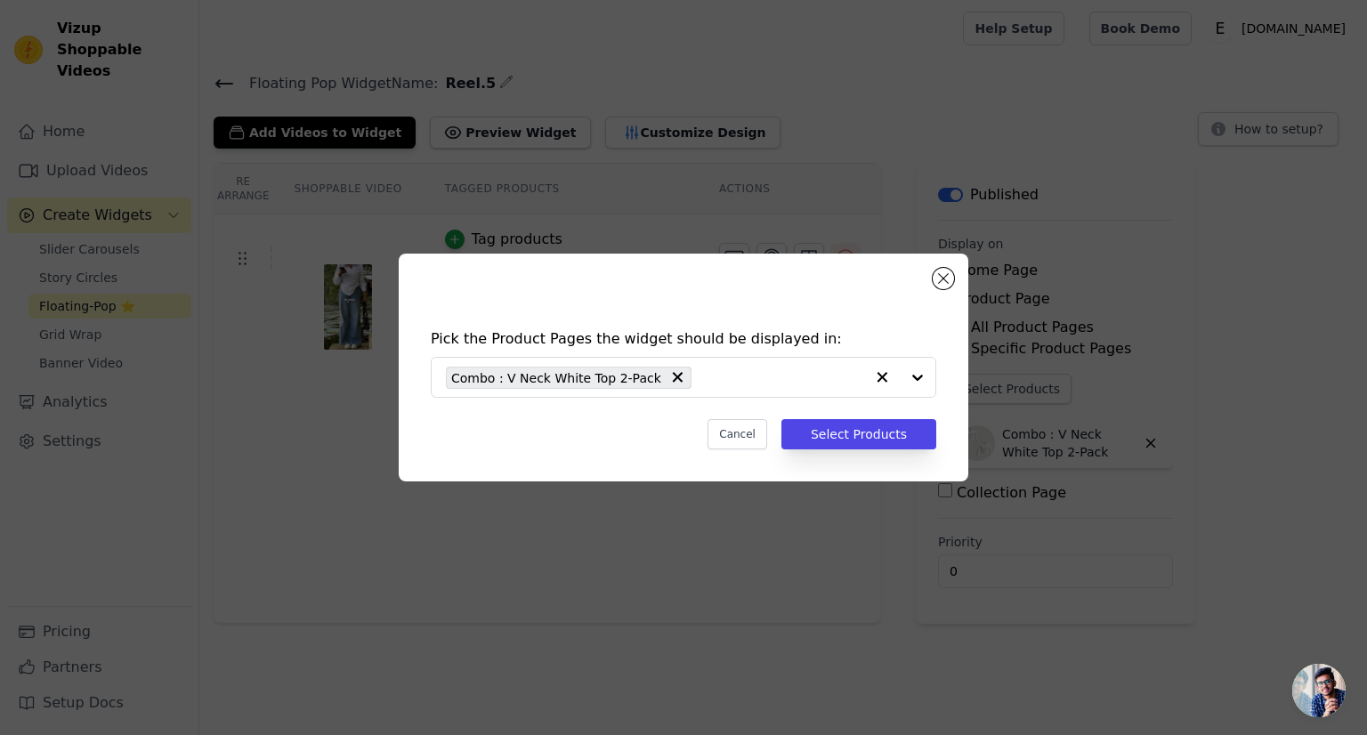
click at [1108, 262] on div "Pick the Product Pages the widget should be displayed in: Combo : V Neck White …" at bounding box center [683, 367] width 1310 height 285
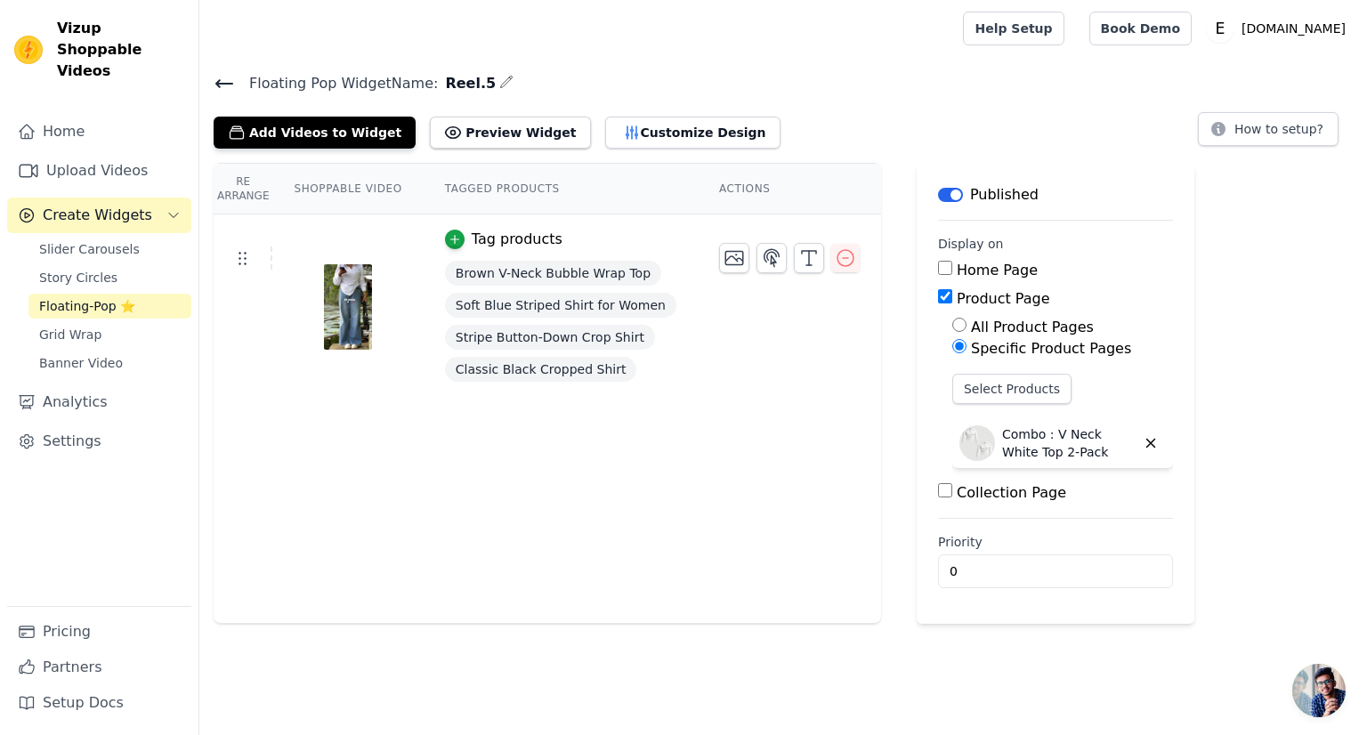
click at [228, 69] on main "Floating Pop Widget Name: Reel.5 Add Videos to Widget Preview Widget Customize …" at bounding box center [783, 340] width 1168 height 567
click at [221, 77] on icon at bounding box center [224, 83] width 21 height 21
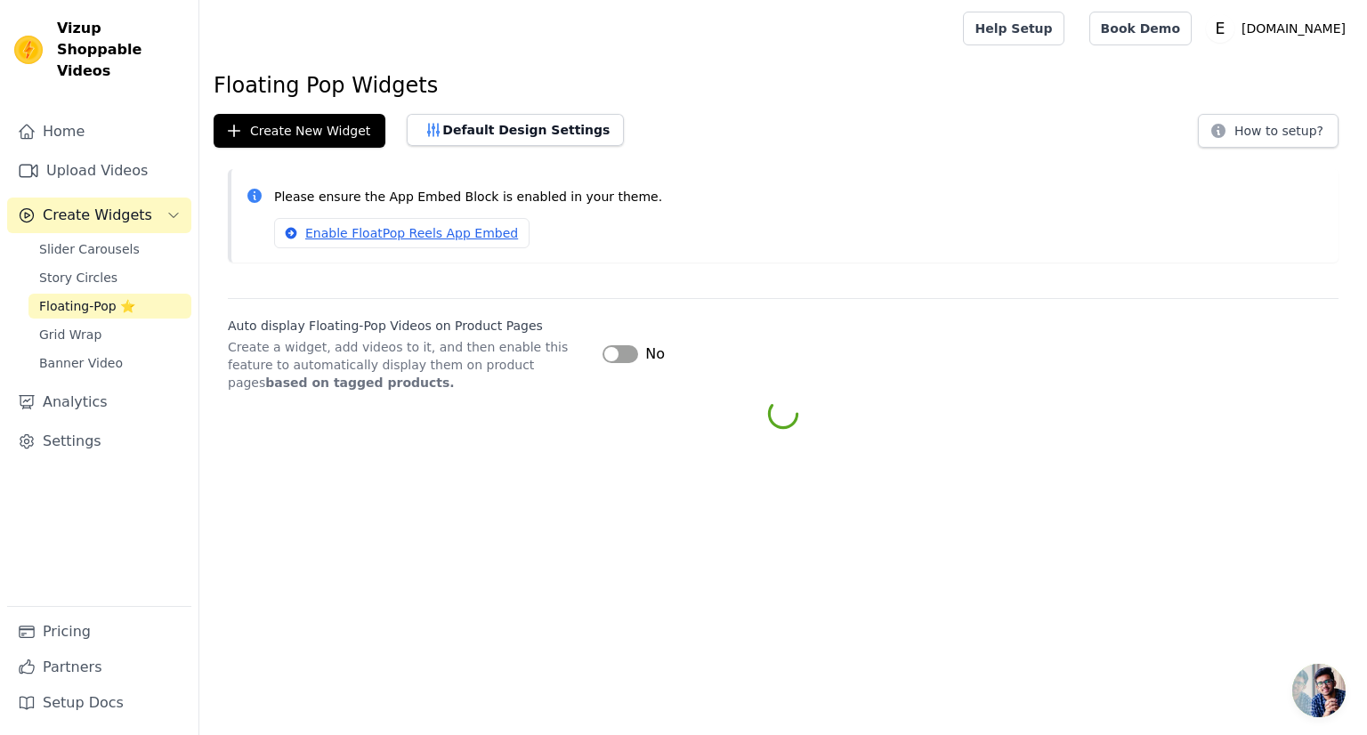
click at [114, 297] on span "Floating-Pop ⭐" at bounding box center [87, 306] width 96 height 18
click at [126, 297] on span "Floating-Pop ⭐" at bounding box center [87, 306] width 96 height 18
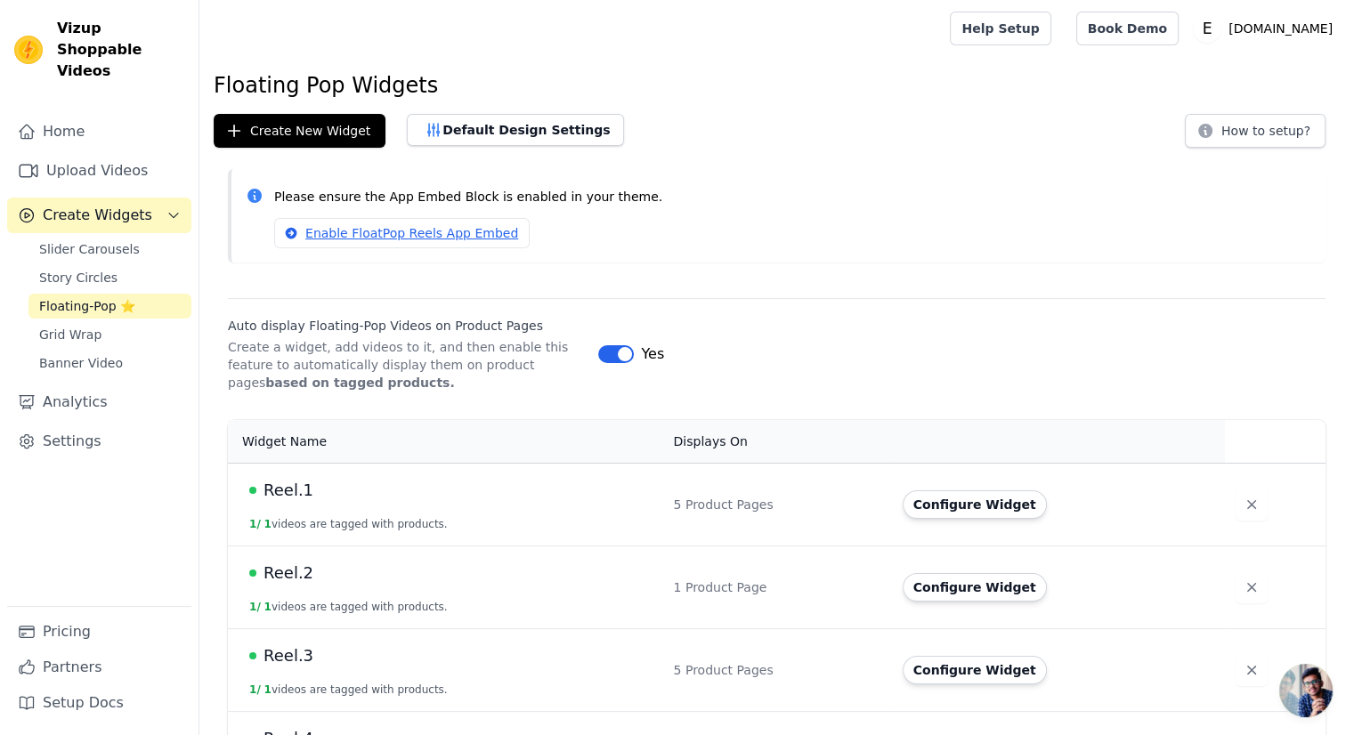
scroll to position [146, 0]
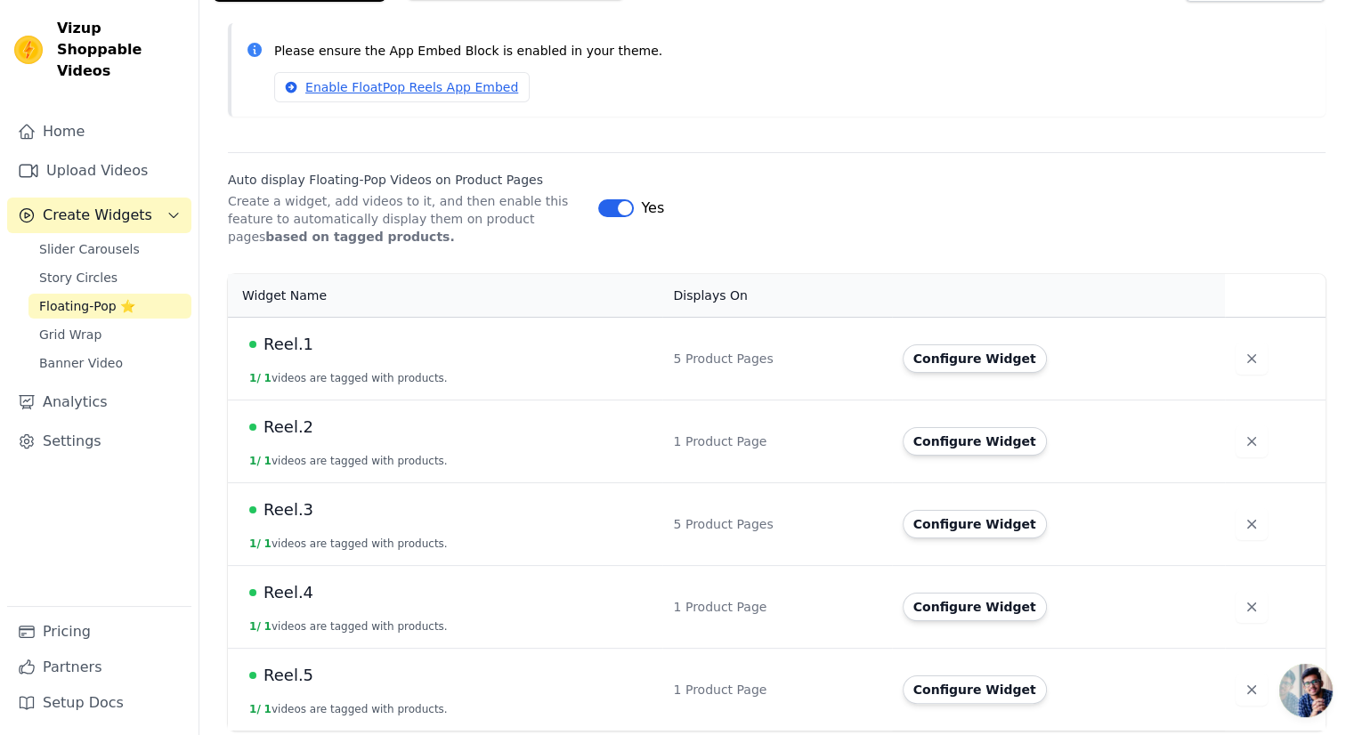
click at [263, 667] on div "Reel.5" at bounding box center [450, 675] width 402 height 25
click at [277, 679] on span "Reel.5" at bounding box center [289, 675] width 50 height 25
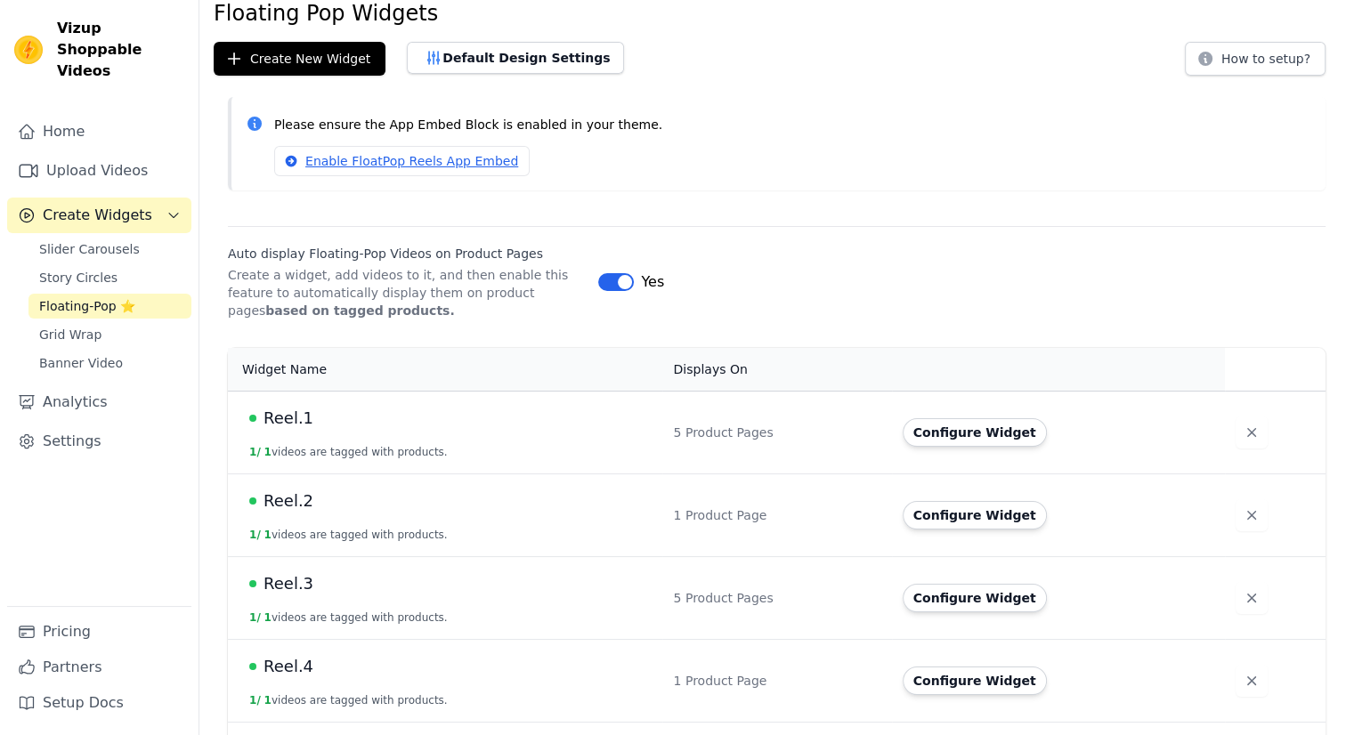
scroll to position [146, 0]
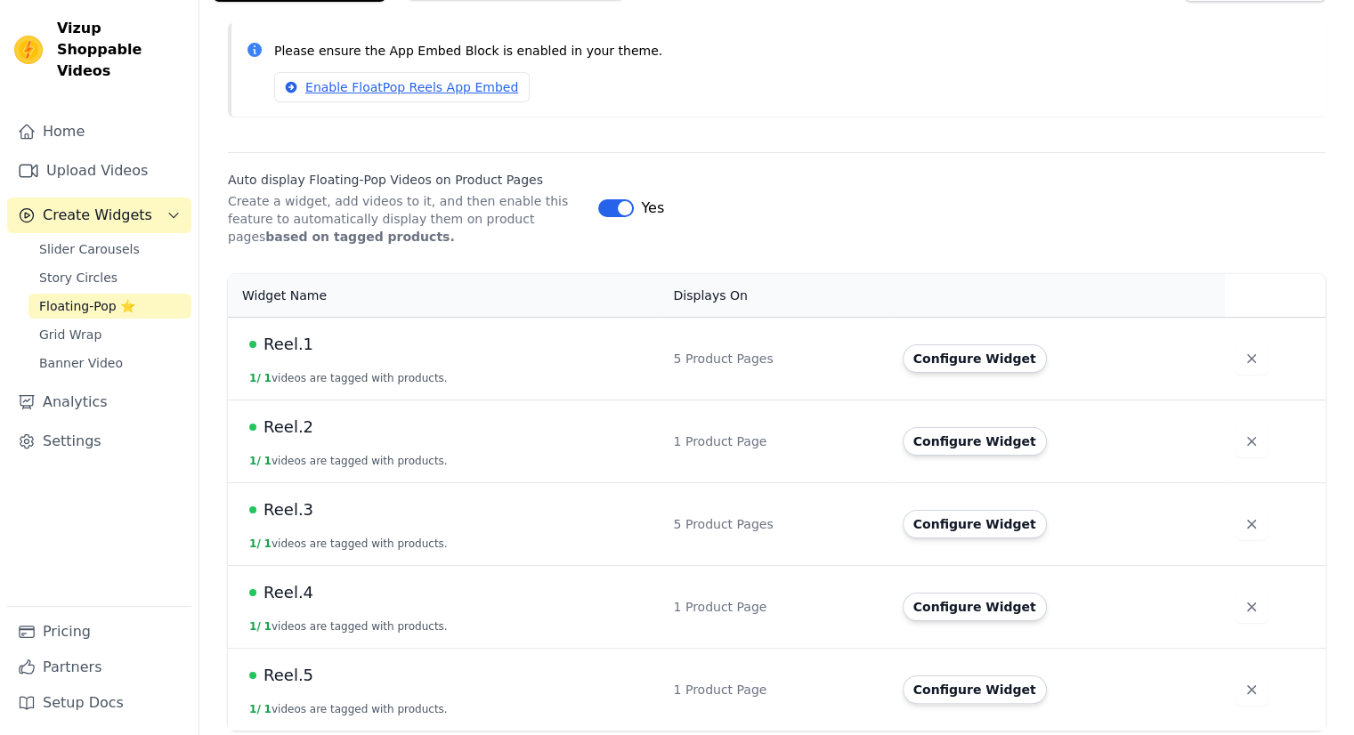
click at [278, 663] on span "Reel.5" at bounding box center [289, 675] width 50 height 25
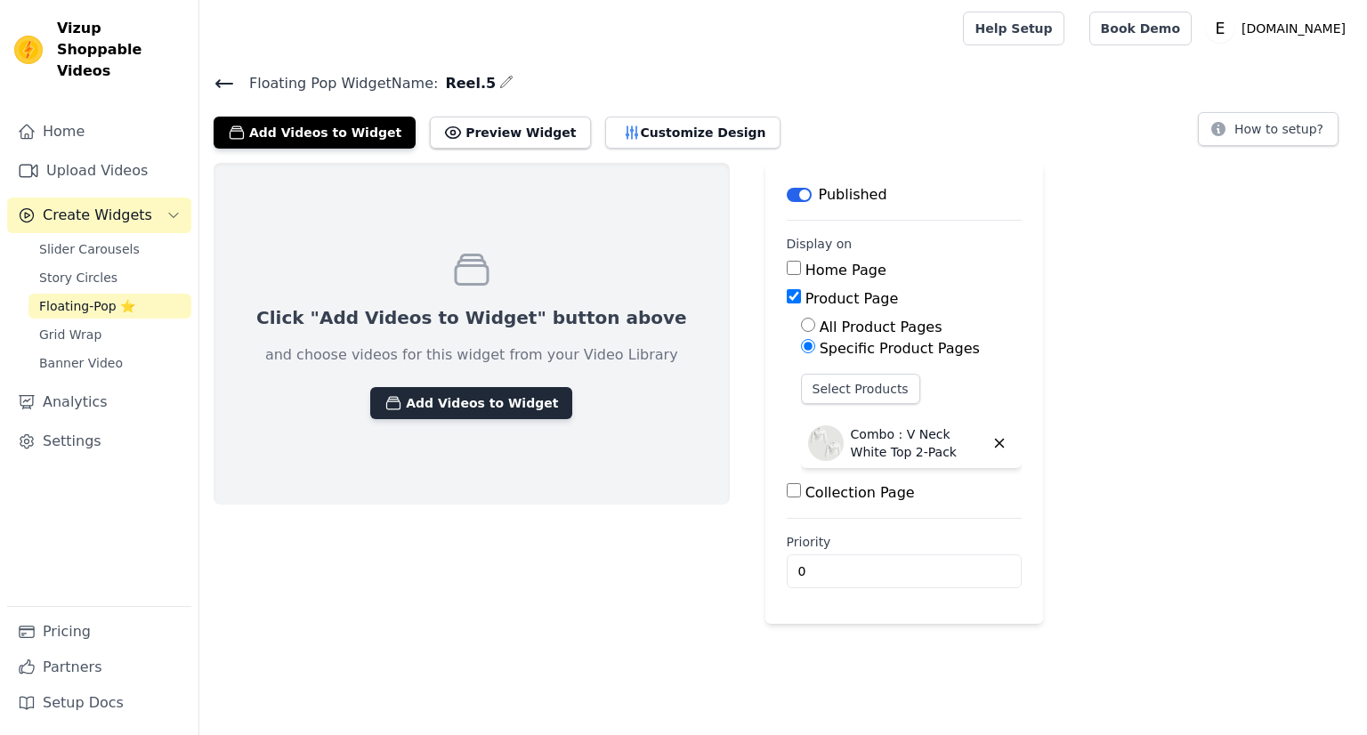
click at [434, 393] on button "Add Videos to Widget" at bounding box center [471, 403] width 202 height 32
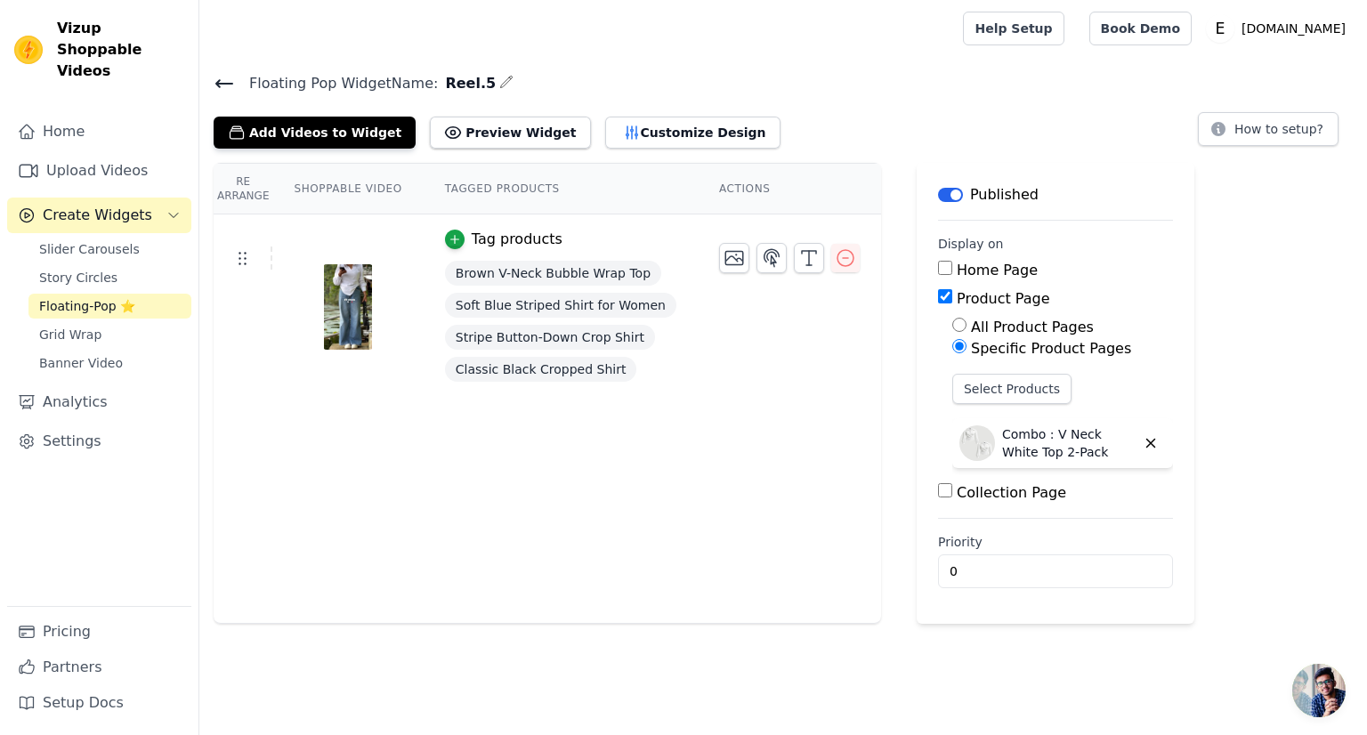
click at [664, 525] on div "Re Arrange Shoppable Video Tagged Products Actions Tag products Brown V-Neck Bu…" at bounding box center [548, 393] width 668 height 461
click at [957, 385] on button "Select Products" at bounding box center [1012, 389] width 119 height 30
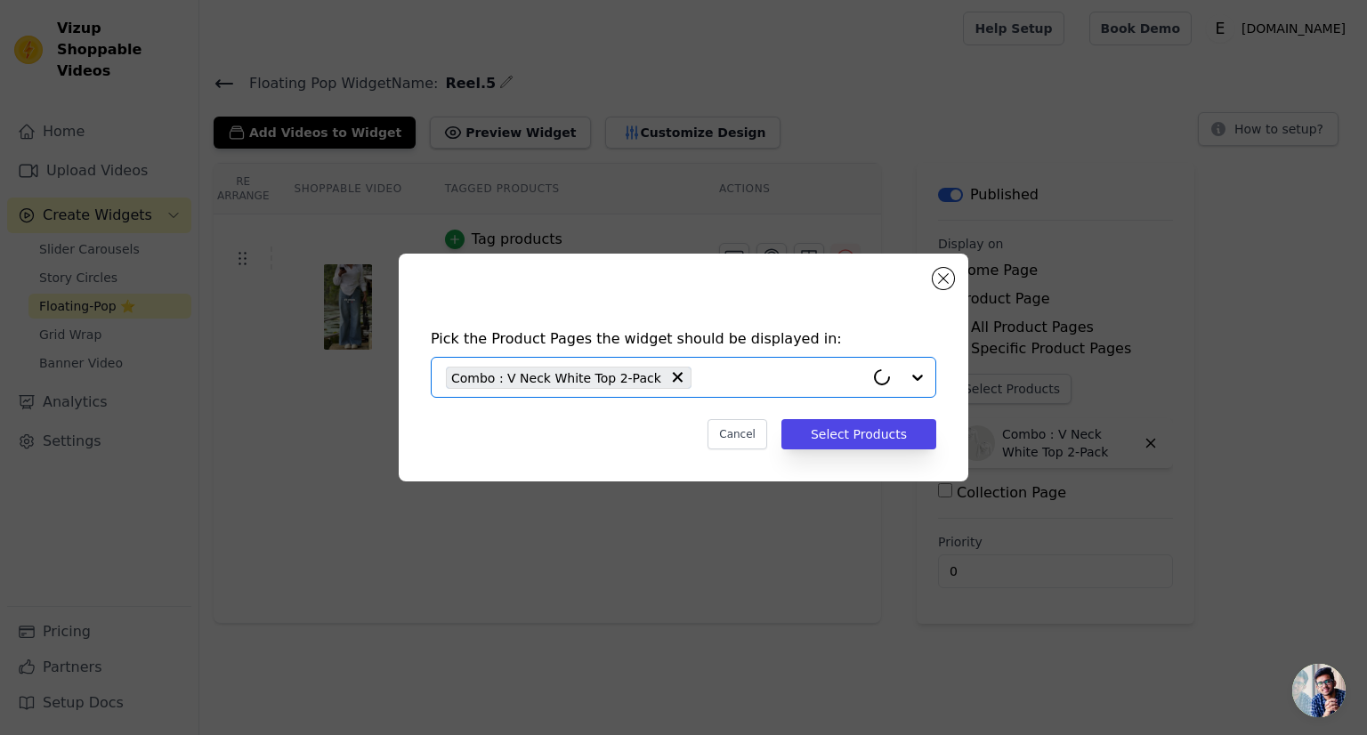
click at [701, 371] on input "text" at bounding box center [783, 377] width 164 height 21
click at [666, 372] on div "Combo : V Neck White Top 2-Pack" at bounding box center [569, 378] width 246 height 22
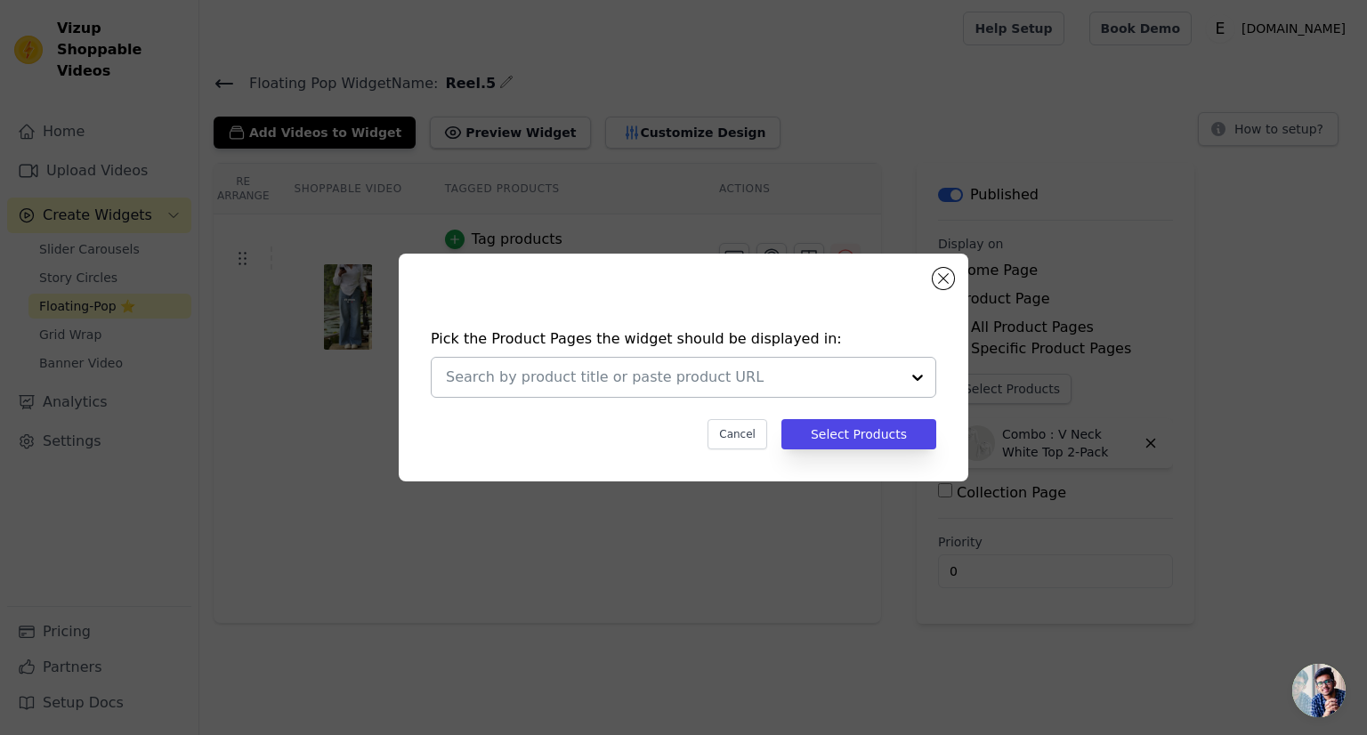
click at [655, 377] on input "text" at bounding box center [673, 377] width 454 height 21
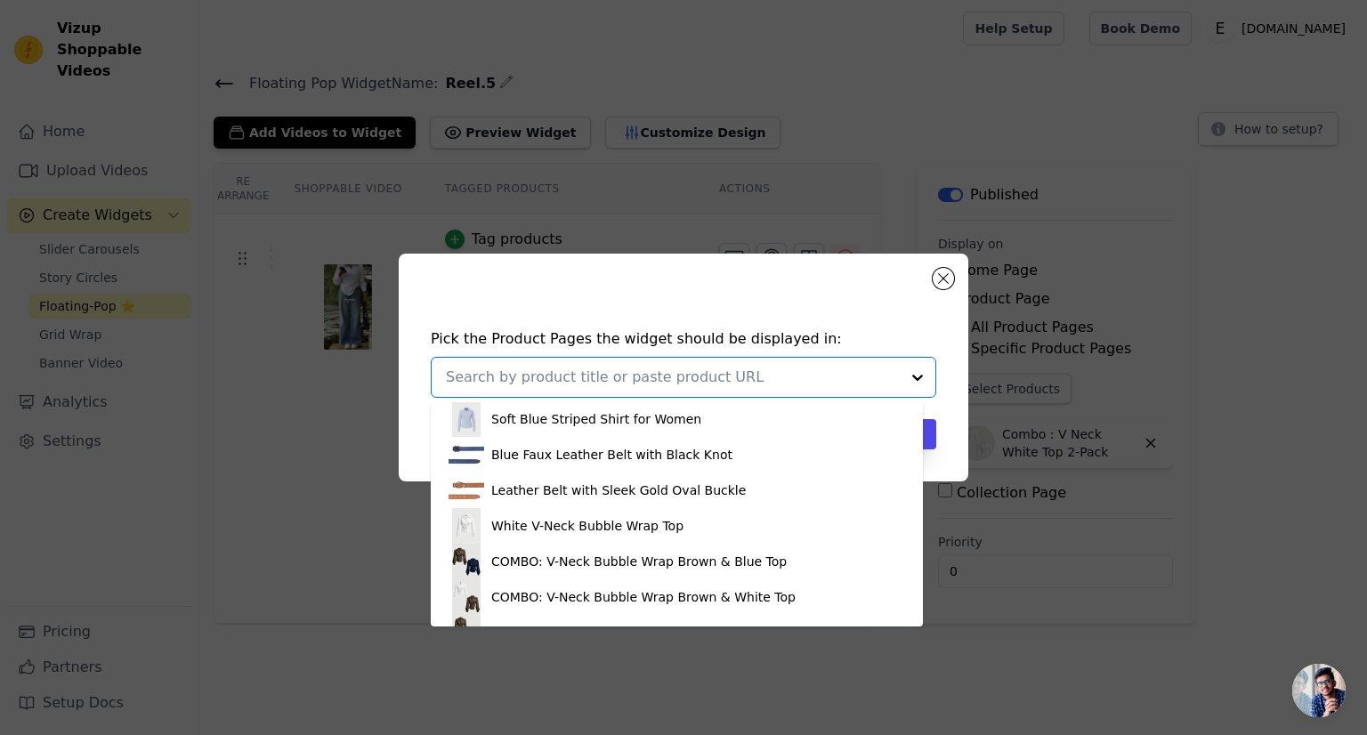
scroll to position [801, 0]
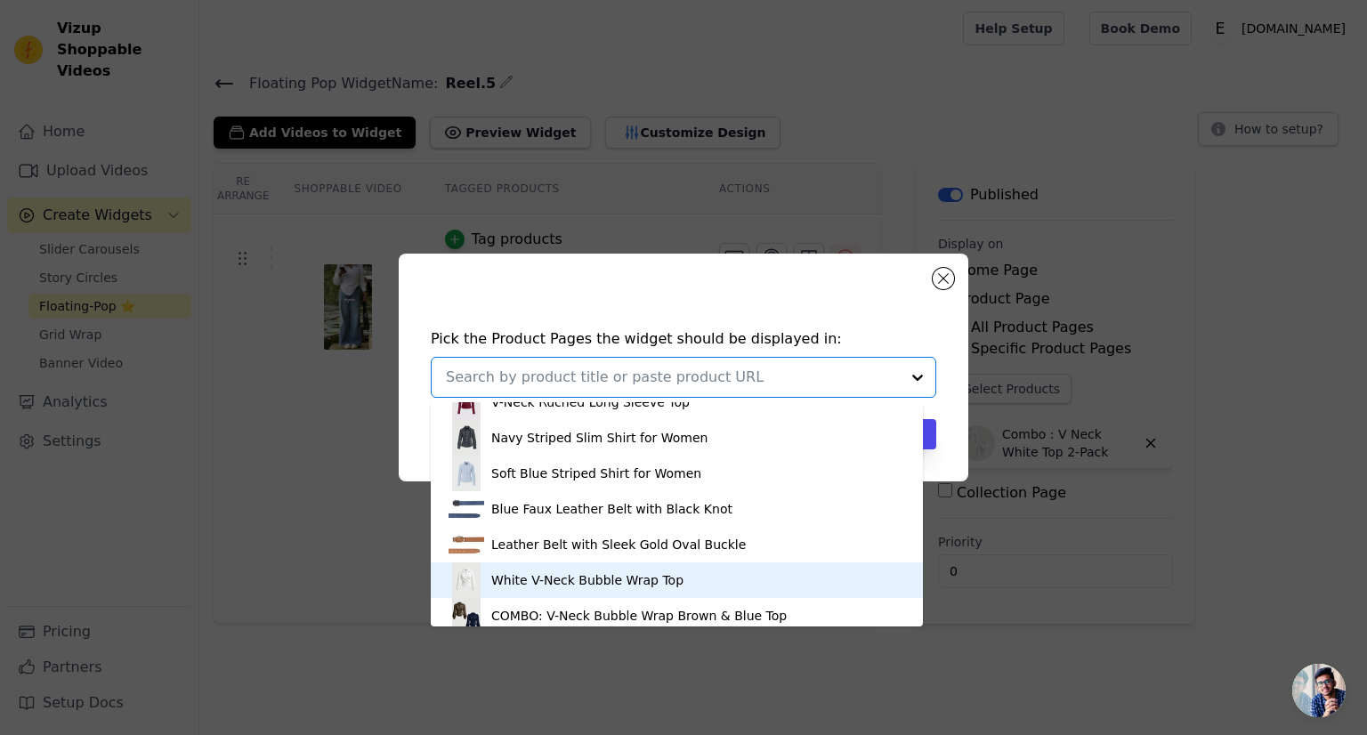
click at [511, 579] on div "White V-Neck Bubble Wrap Top" at bounding box center [587, 581] width 192 height 18
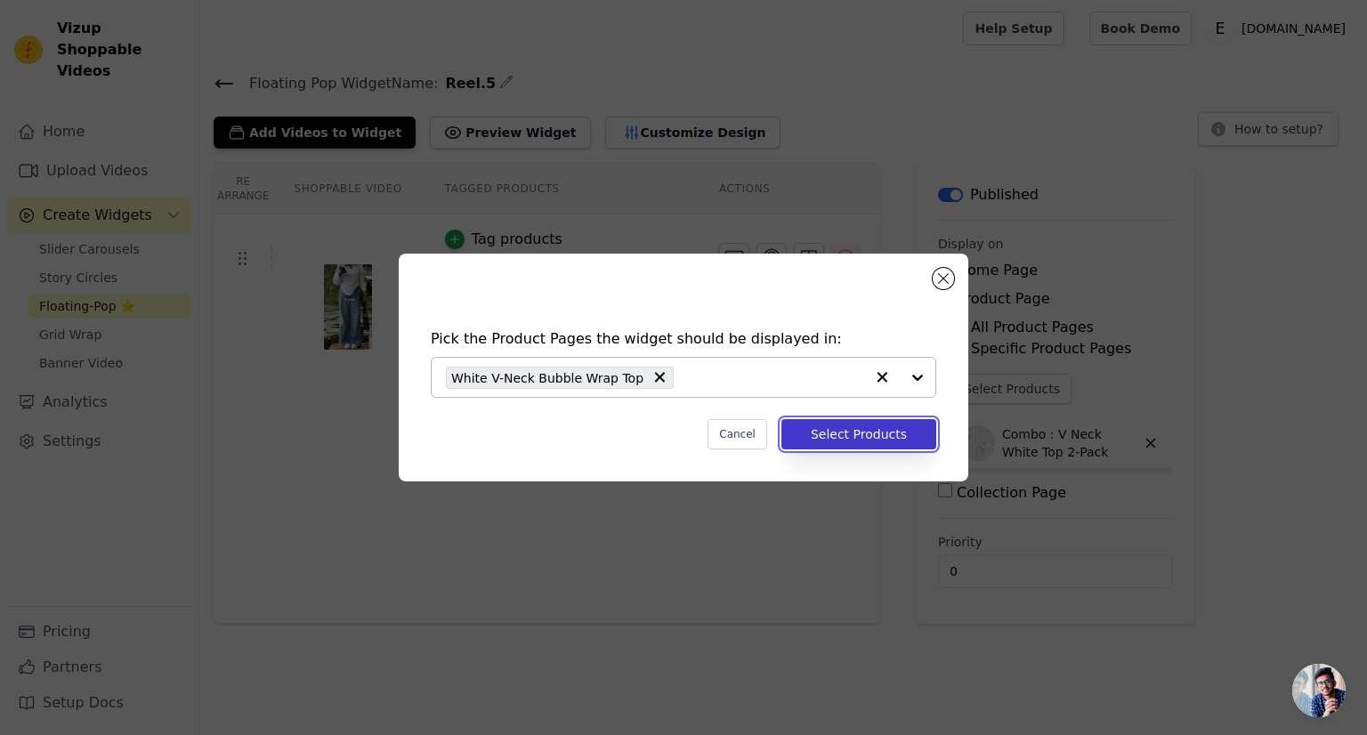
click at [929, 441] on button "Select Products" at bounding box center [859, 434] width 155 height 30
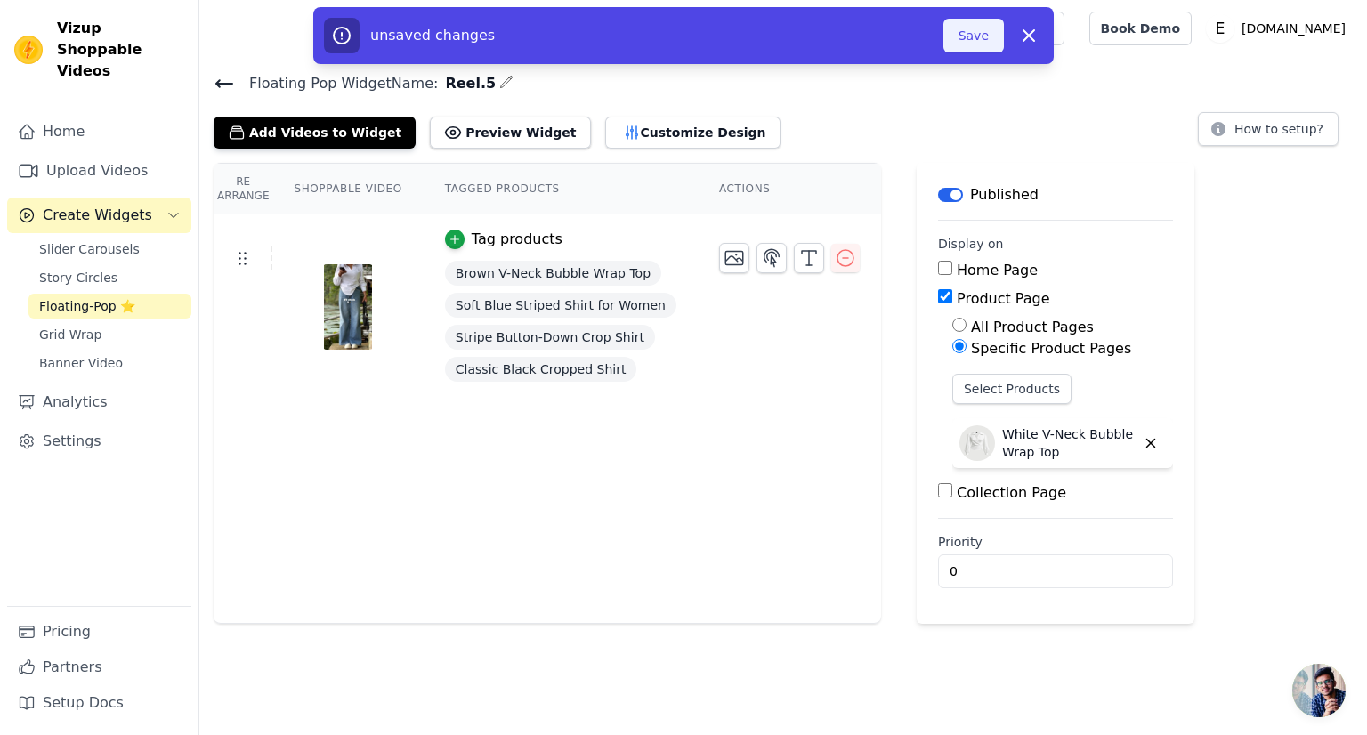
click at [973, 29] on button "Save" at bounding box center [974, 36] width 61 height 34
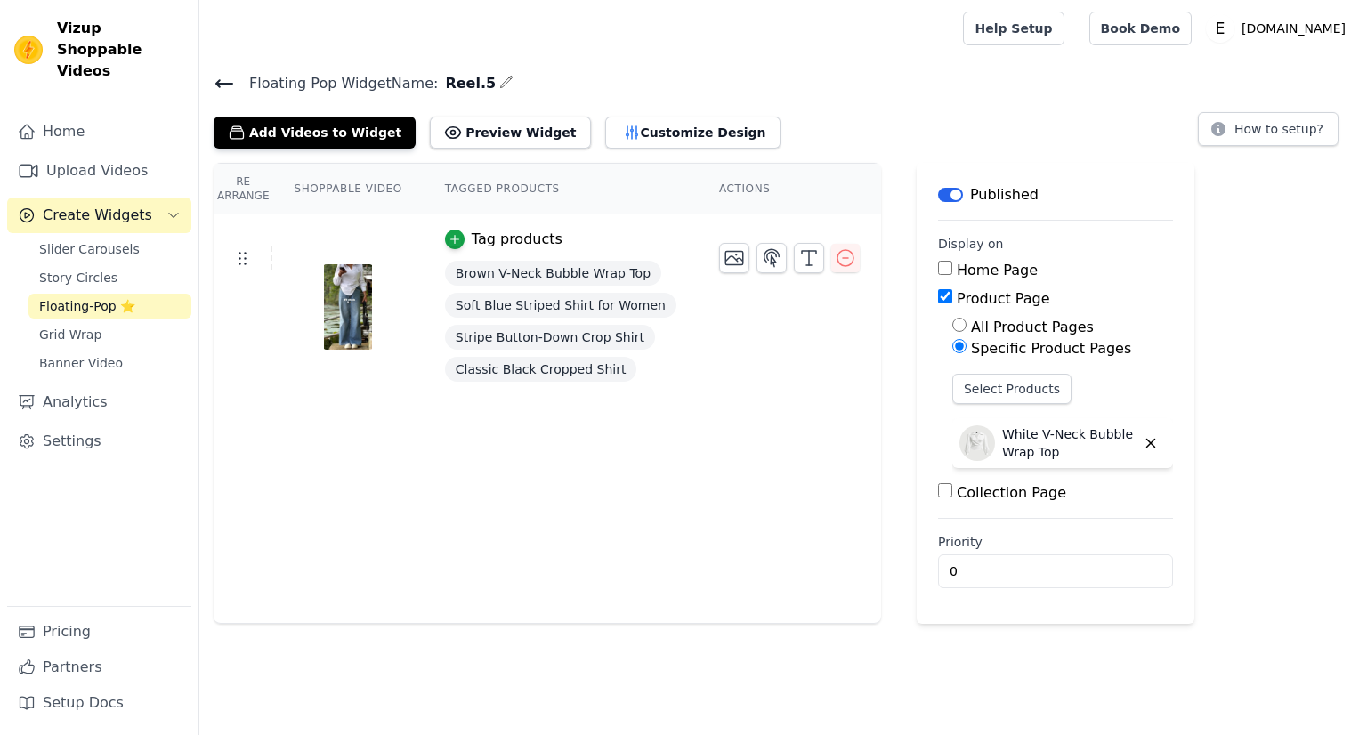
click at [1191, 311] on div "Re Arrange Shoppable Video Tagged Products Actions Tag products Brown V-Neck Bu…" at bounding box center [783, 393] width 1168 height 461
click at [224, 85] on icon at bounding box center [224, 83] width 21 height 21
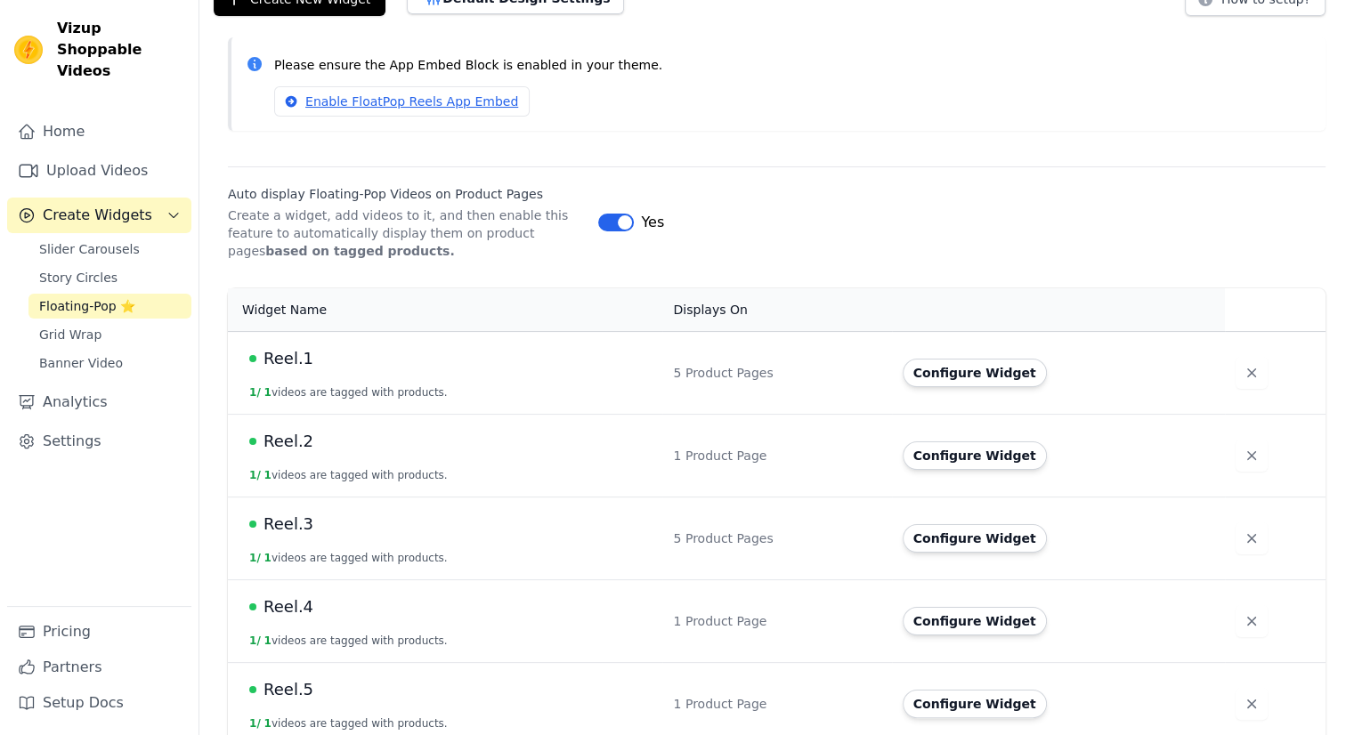
scroll to position [146, 0]
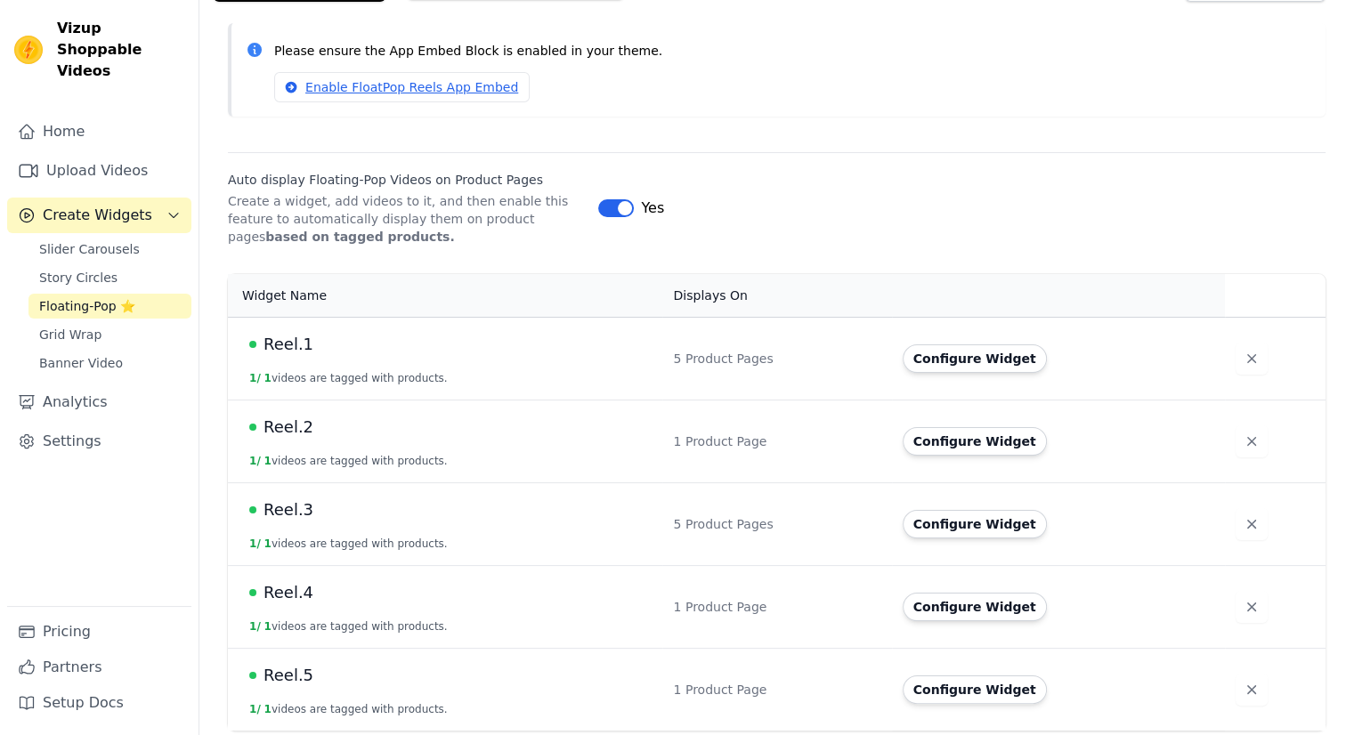
drag, startPoint x: 239, startPoint y: 296, endPoint x: 1312, endPoint y: 708, distance: 1150.0
click at [1311, 708] on table "Widget Name Displays On Actions Reel.1 1 / 1 videos are tagged with products. 5…" at bounding box center [777, 502] width 1098 height 457
click at [1348, 713] on div "Widget Name Displays On Actions Reel.1 1 / 1 videos are tagged with products. 5…" at bounding box center [776, 502] width 1155 height 471
